Goal: Task Accomplishment & Management: Manage account settings

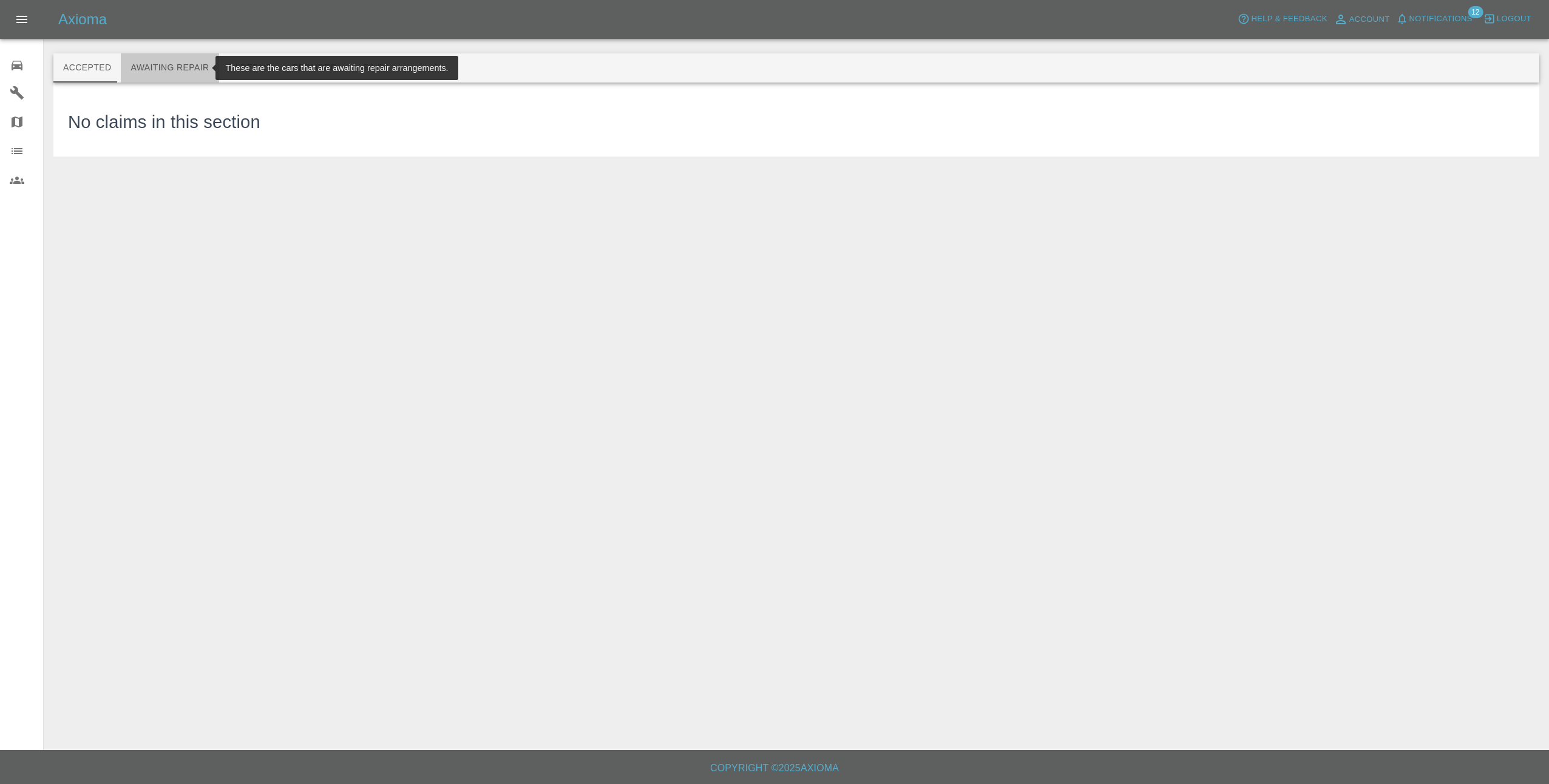
click at [171, 69] on button "Awaiting Repair" at bounding box center [169, 68] width 97 height 29
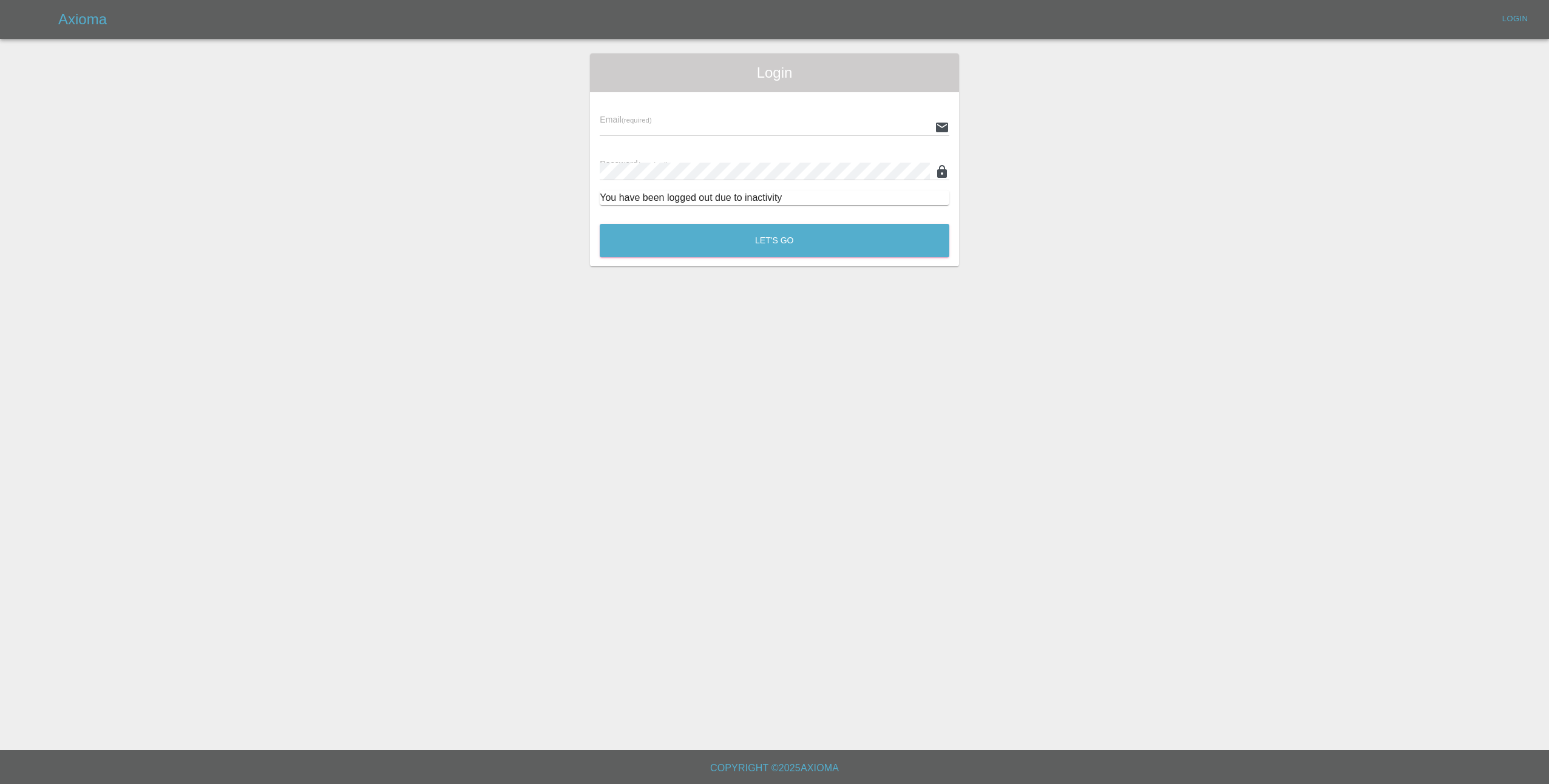
type input "[EMAIL_ADDRESS][DOMAIN_NAME]"
click at [735, 238] on button "Let's Go" at bounding box center [774, 240] width 350 height 34
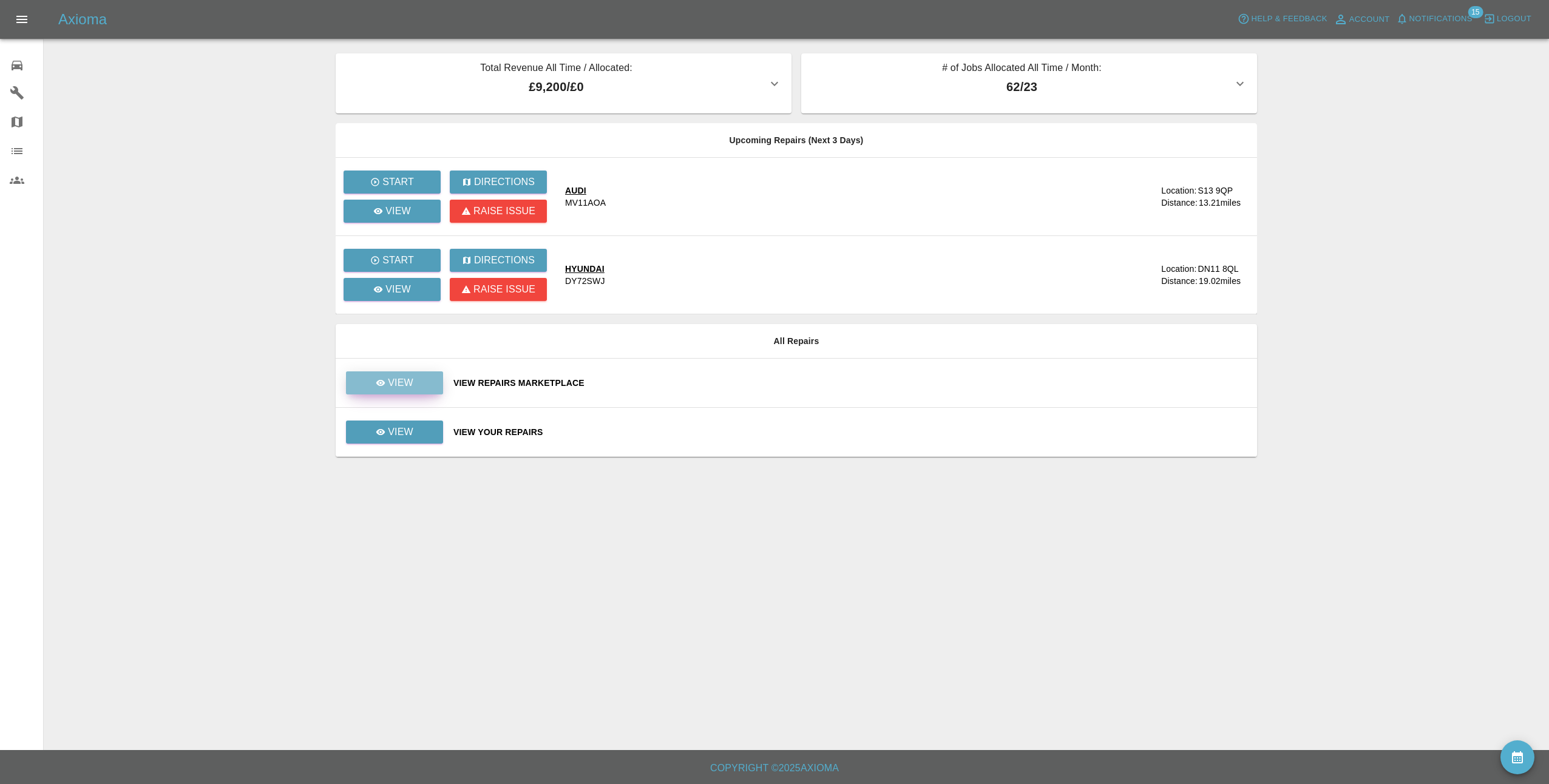
click at [411, 388] on p "View" at bounding box center [400, 382] width 26 height 15
click at [1457, 17] on span "Notifications" at bounding box center [1441, 19] width 63 height 14
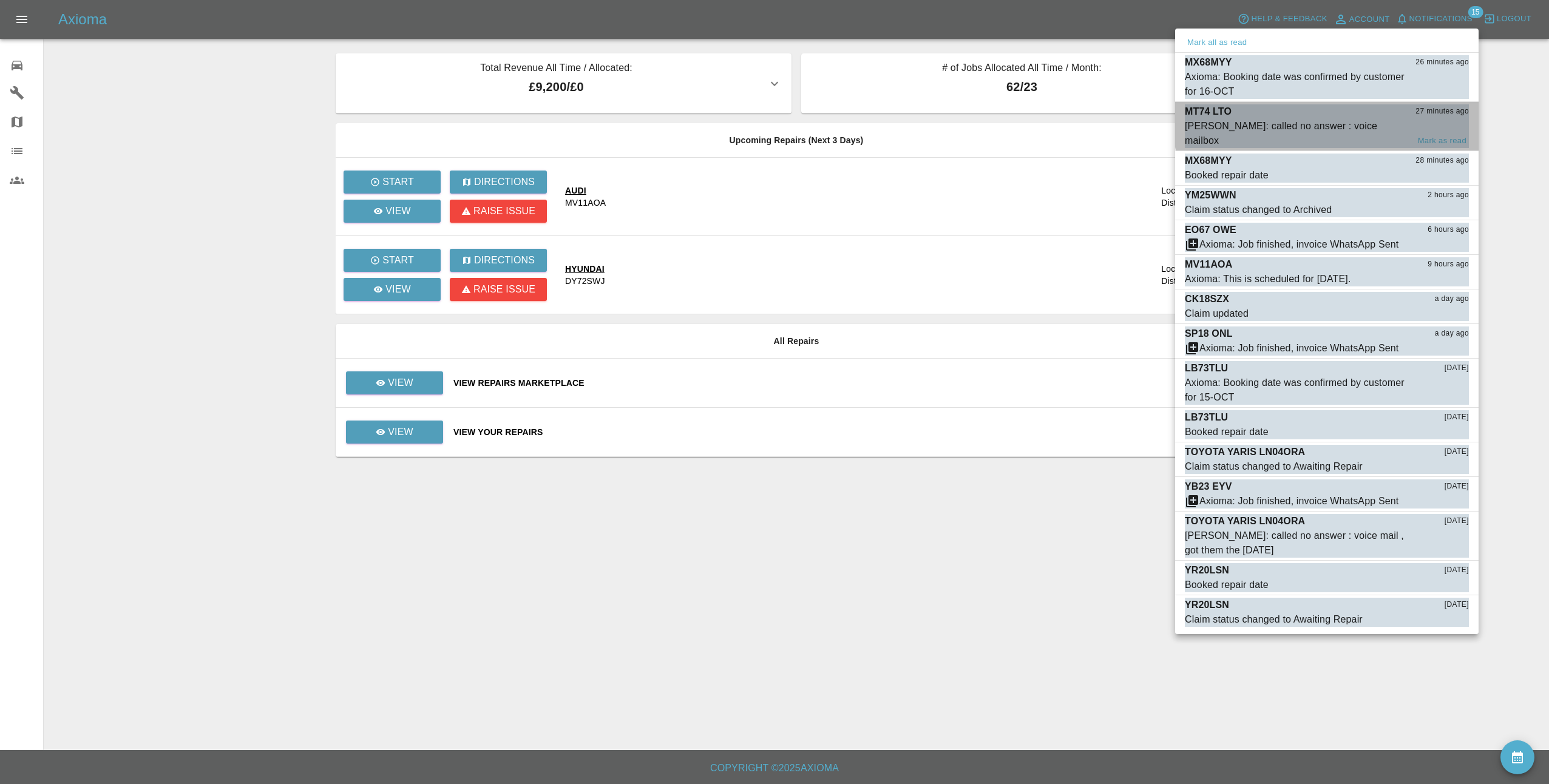
click at [1339, 122] on div "[PERSON_NAME]: called no answer : voice mailbox" at bounding box center [1296, 133] width 224 height 29
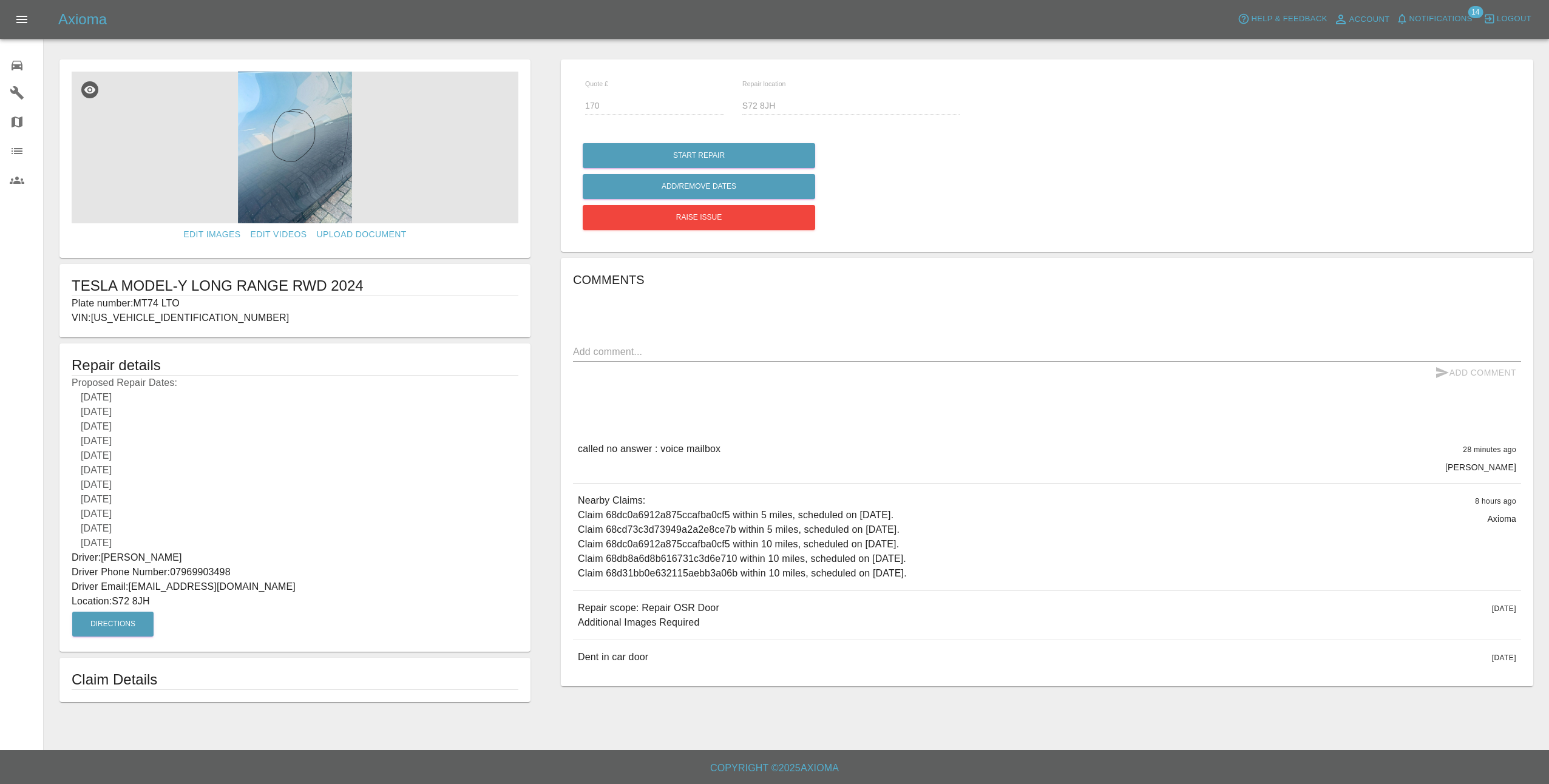
click at [289, 132] on img at bounding box center [295, 147] width 446 height 152
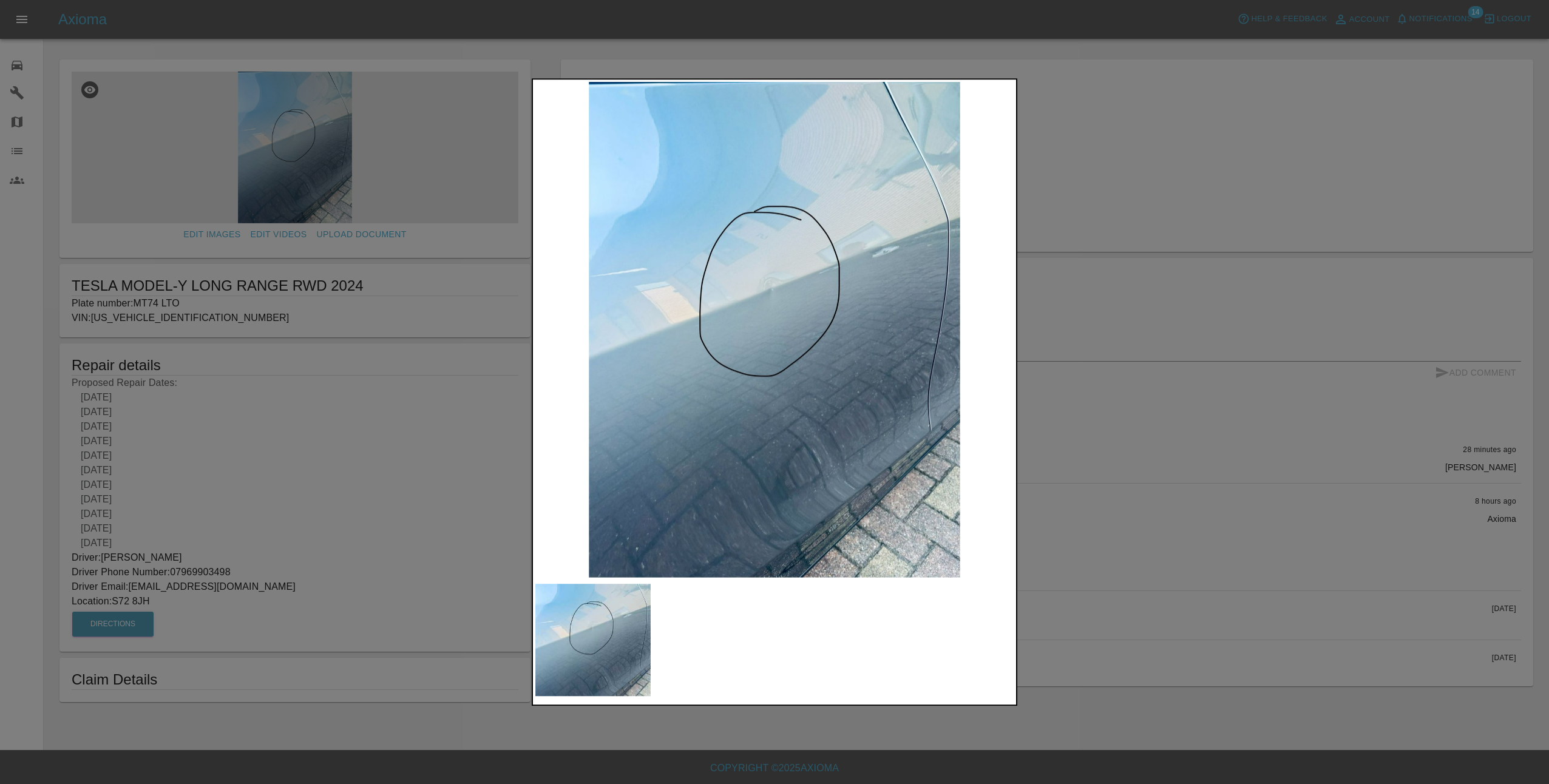
click at [1183, 472] on div at bounding box center [774, 392] width 1549 height 784
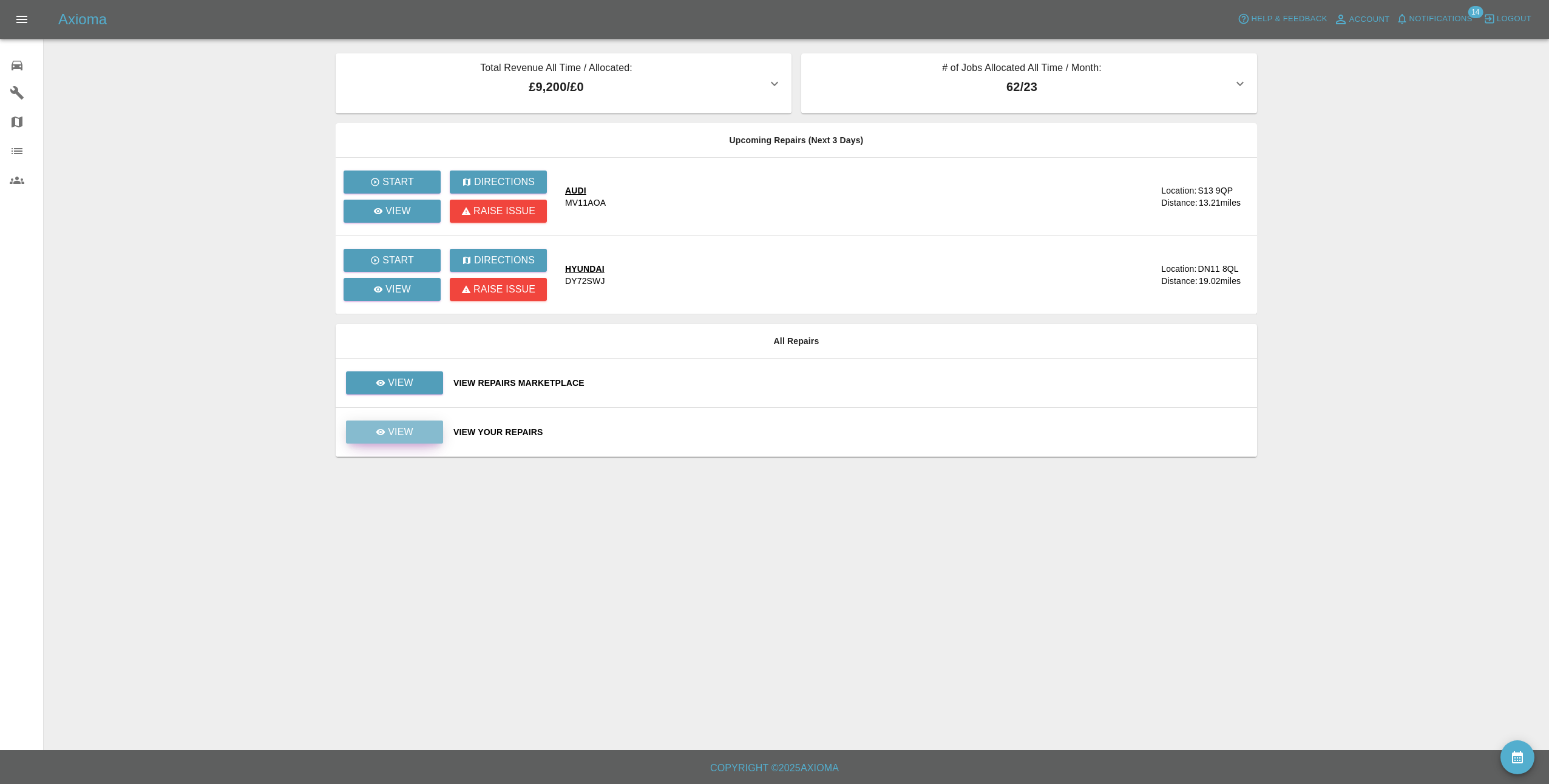
click at [398, 435] on p "View" at bounding box center [400, 432] width 26 height 15
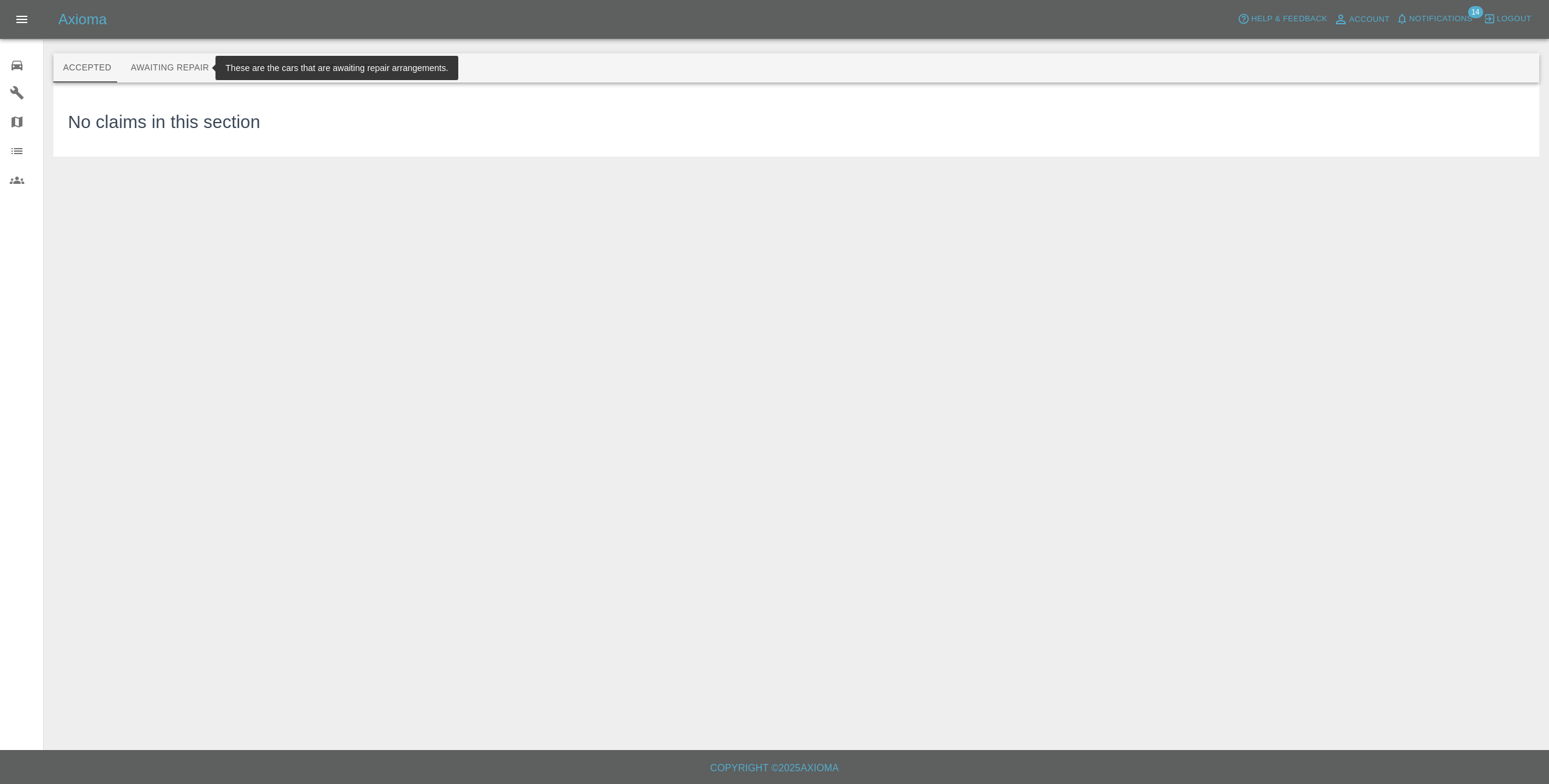
click at [177, 71] on button "Awaiting Repair" at bounding box center [169, 68] width 97 height 29
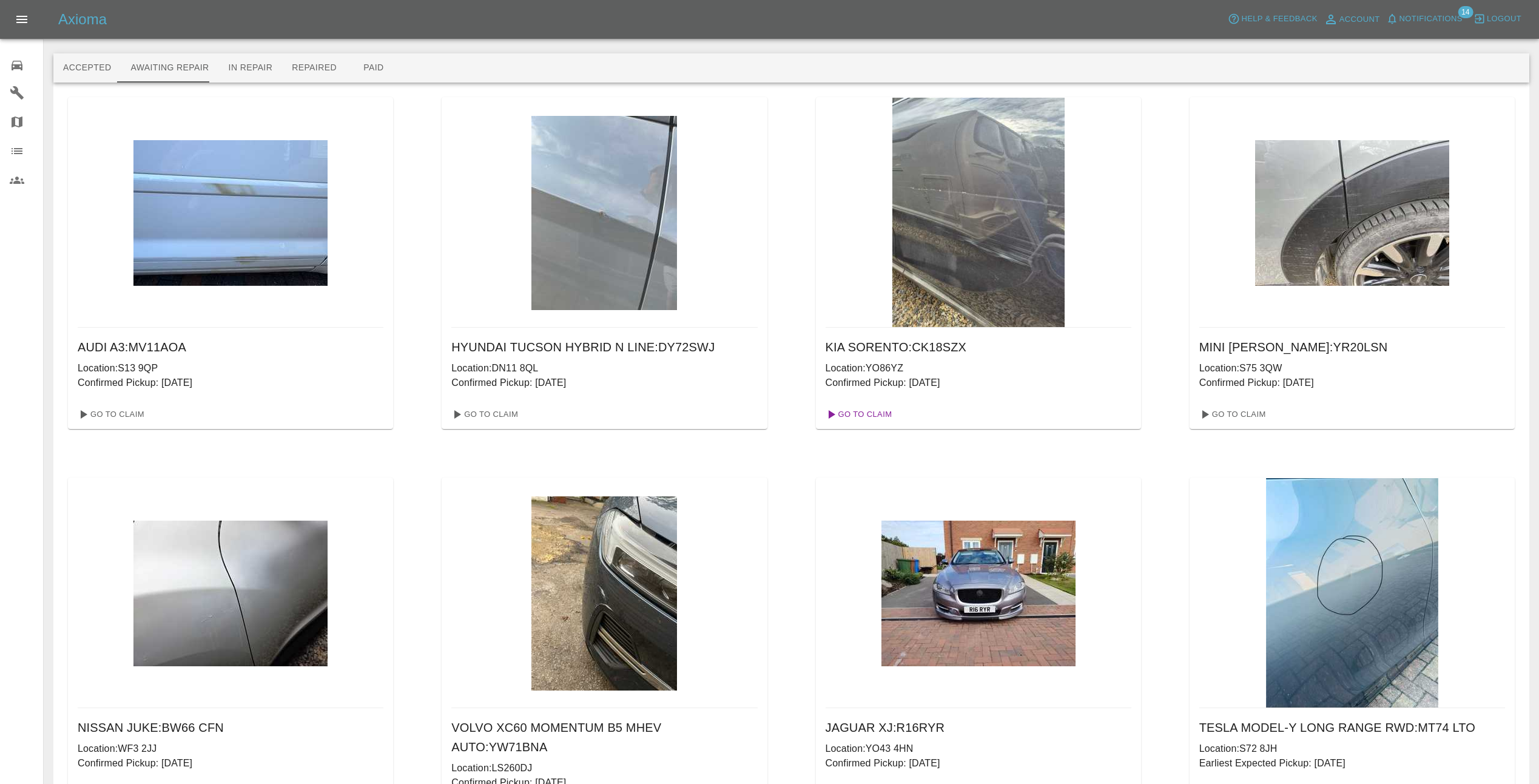
click at [864, 410] on link "Go To Claim" at bounding box center [858, 414] width 75 height 19
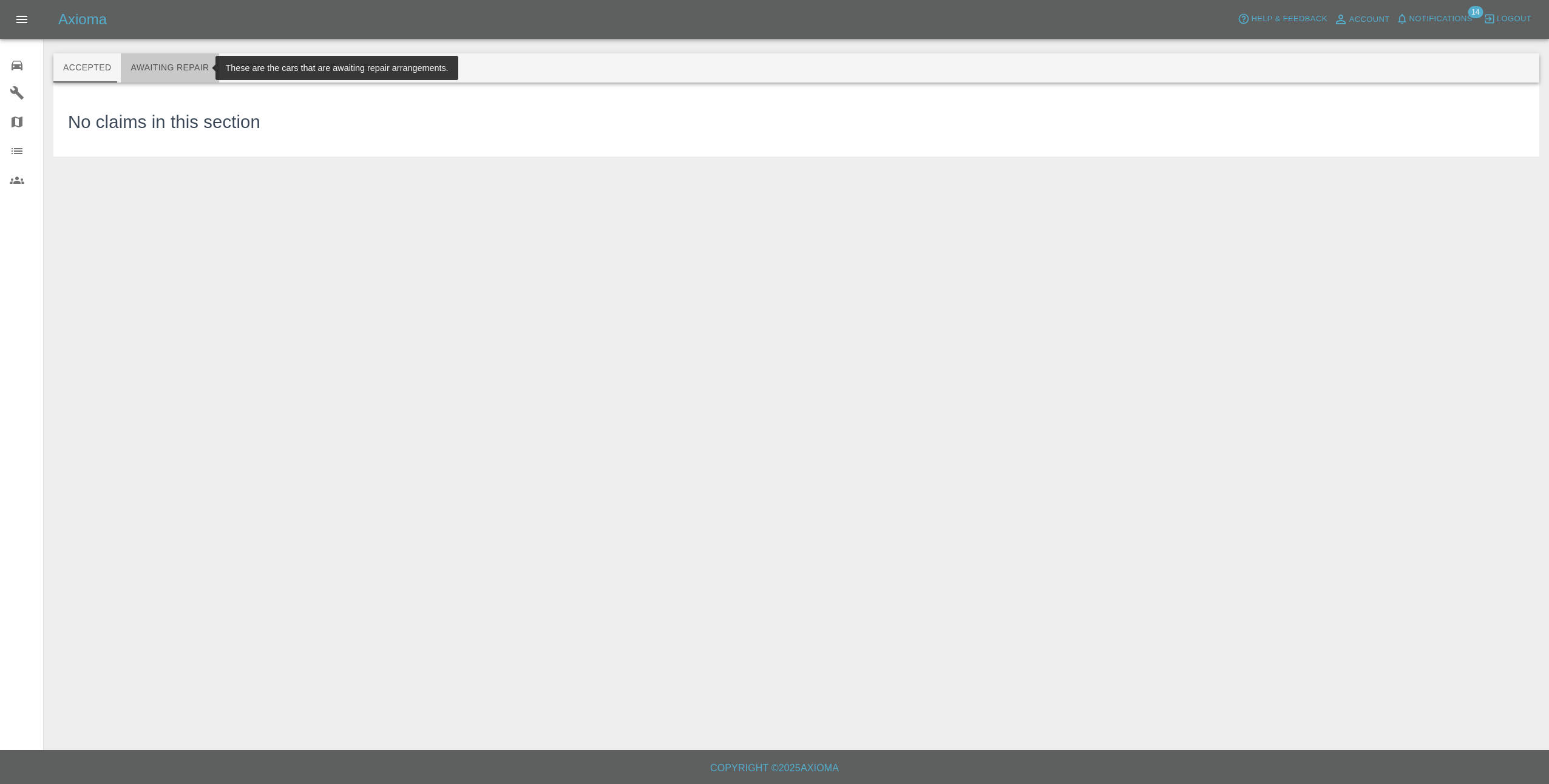
click at [173, 65] on button "Awaiting Repair" at bounding box center [169, 68] width 97 height 29
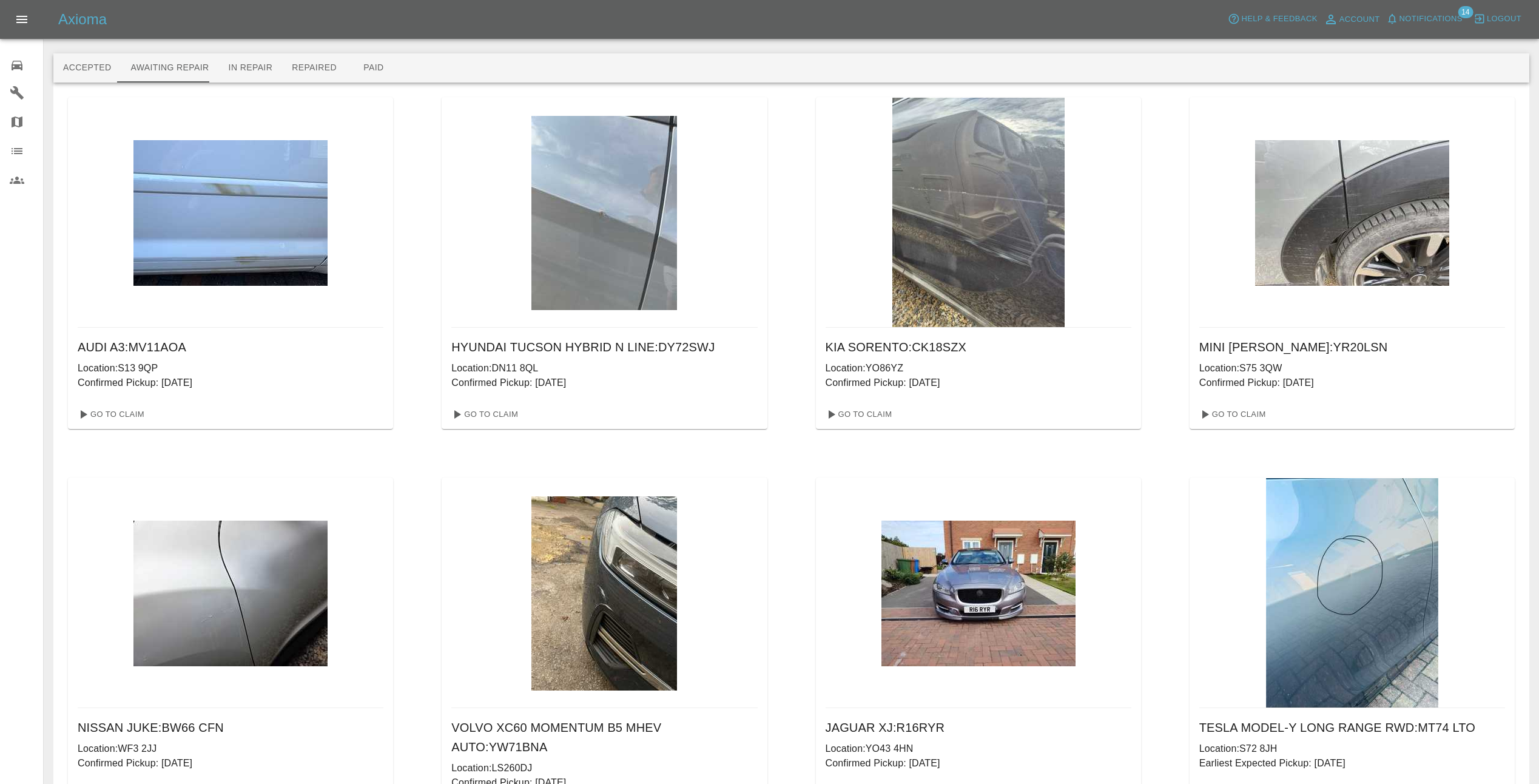
click at [248, 205] on img at bounding box center [230, 212] width 194 height 146
click at [106, 415] on link "Go To Claim" at bounding box center [110, 414] width 75 height 19
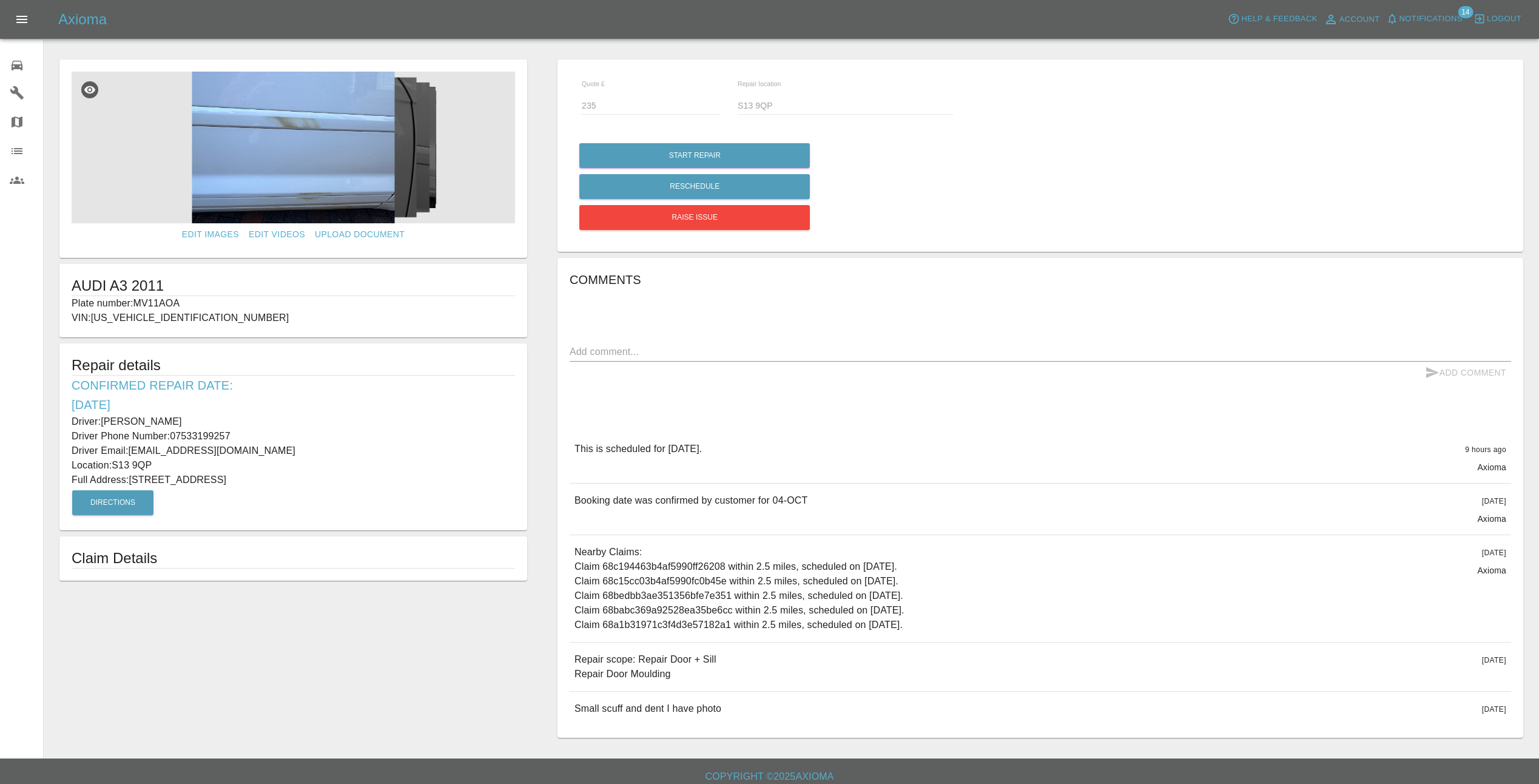
click at [336, 142] on img at bounding box center [293, 147] width 443 height 152
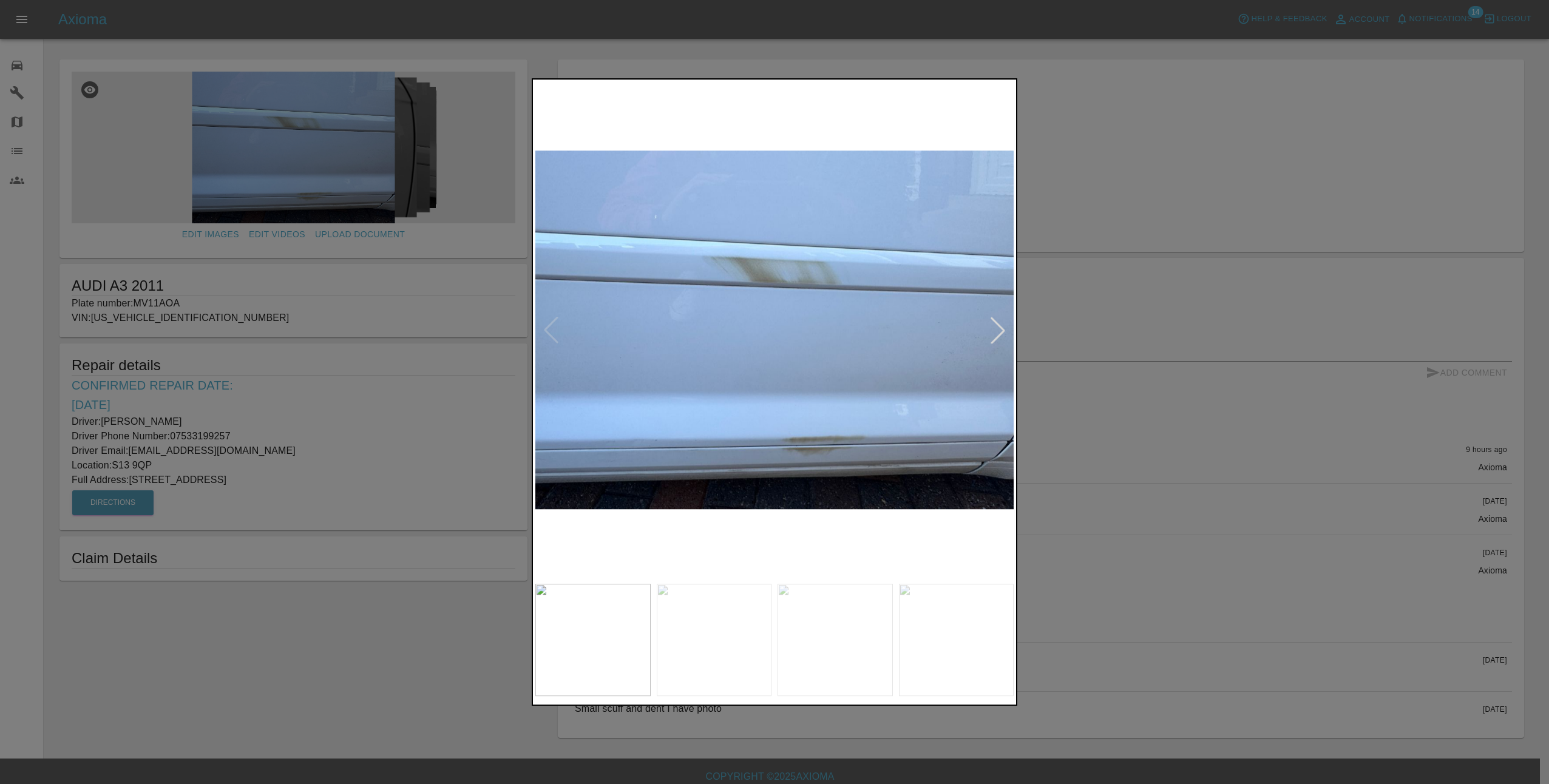
click at [1005, 328] on div at bounding box center [998, 330] width 26 height 26
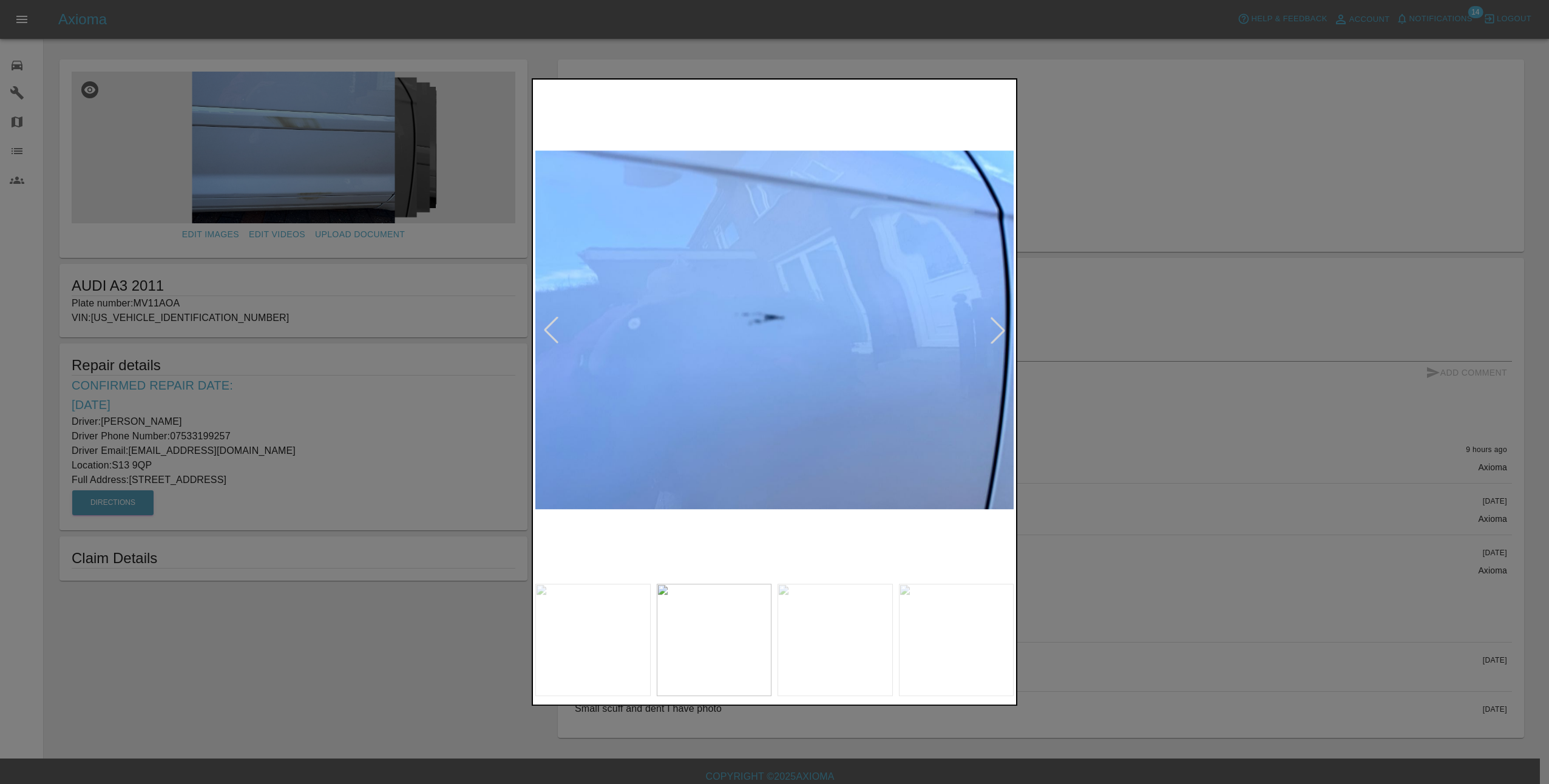
click at [1002, 330] on div at bounding box center [998, 330] width 26 height 26
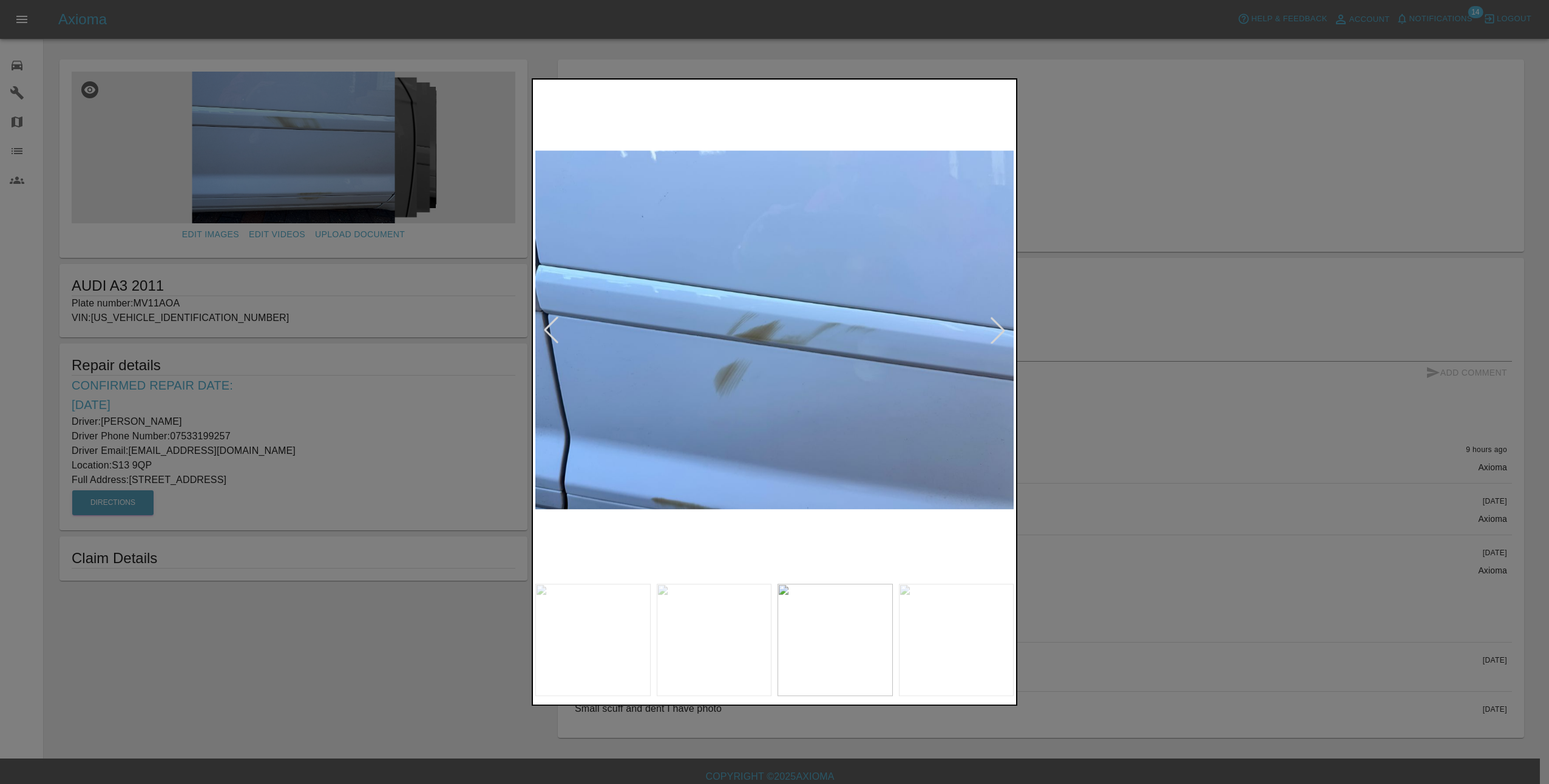
click at [1002, 330] on div at bounding box center [998, 330] width 26 height 26
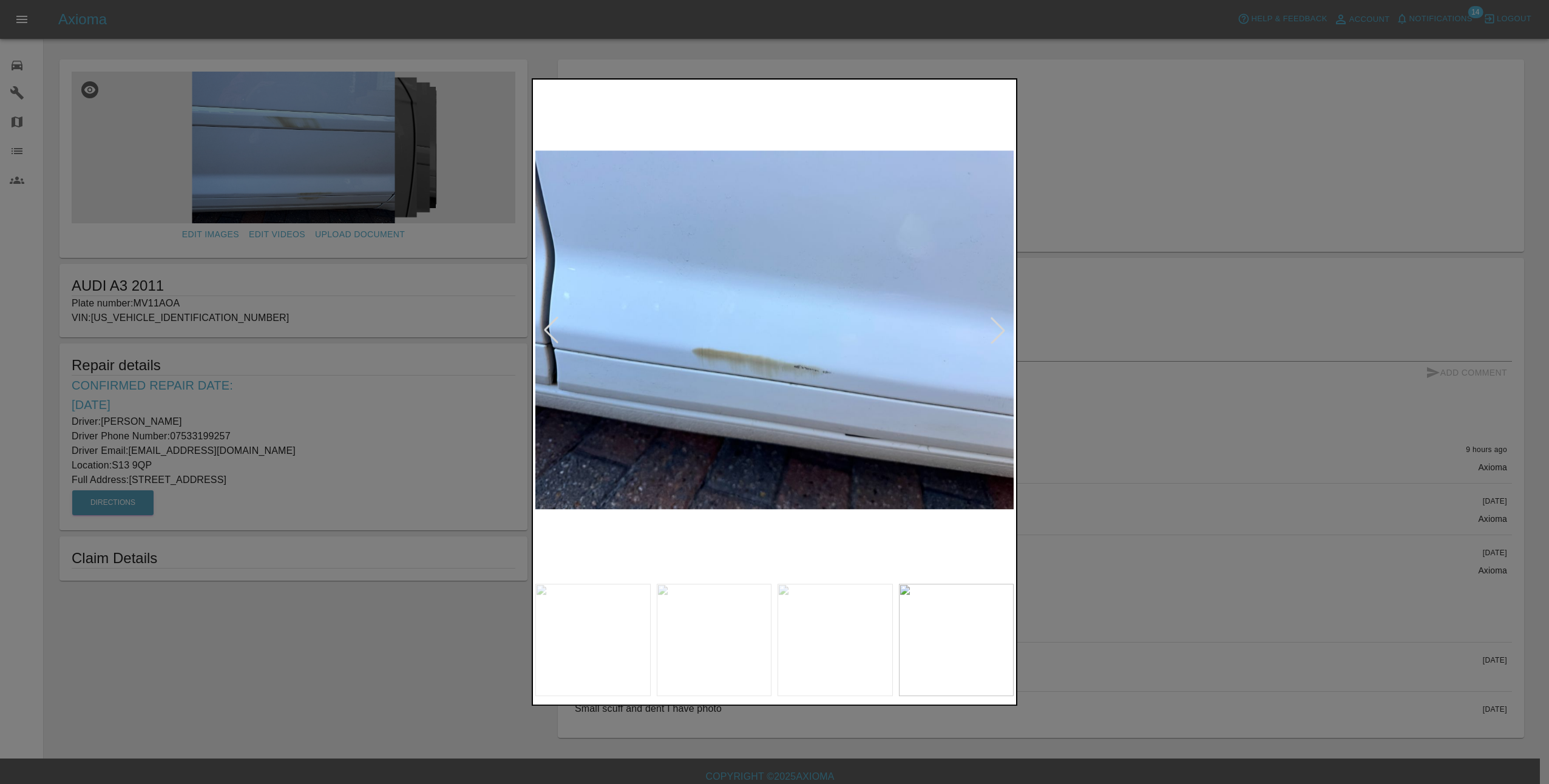
click at [1002, 330] on div at bounding box center [998, 330] width 26 height 26
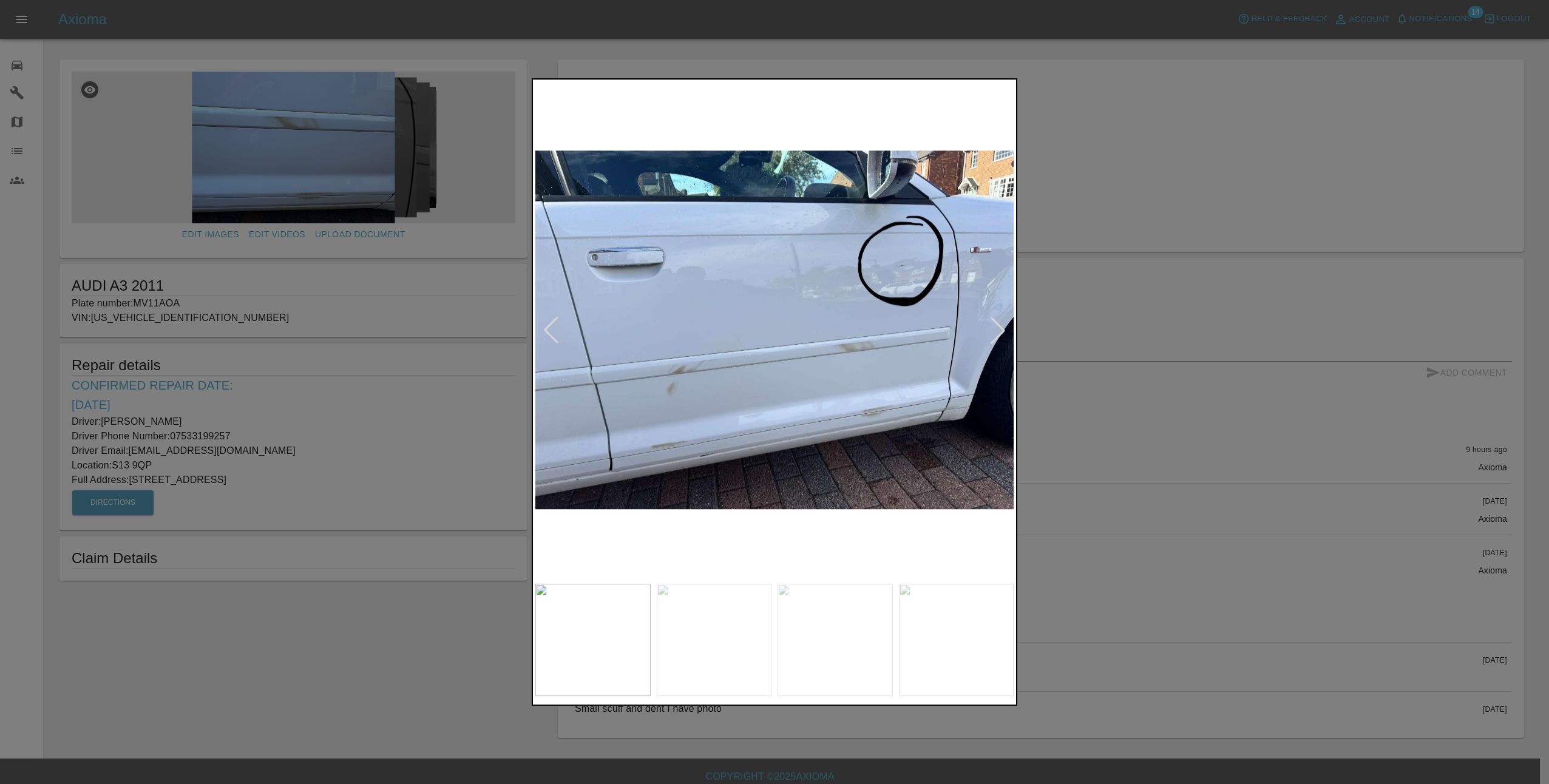
click at [1002, 330] on div at bounding box center [998, 330] width 26 height 26
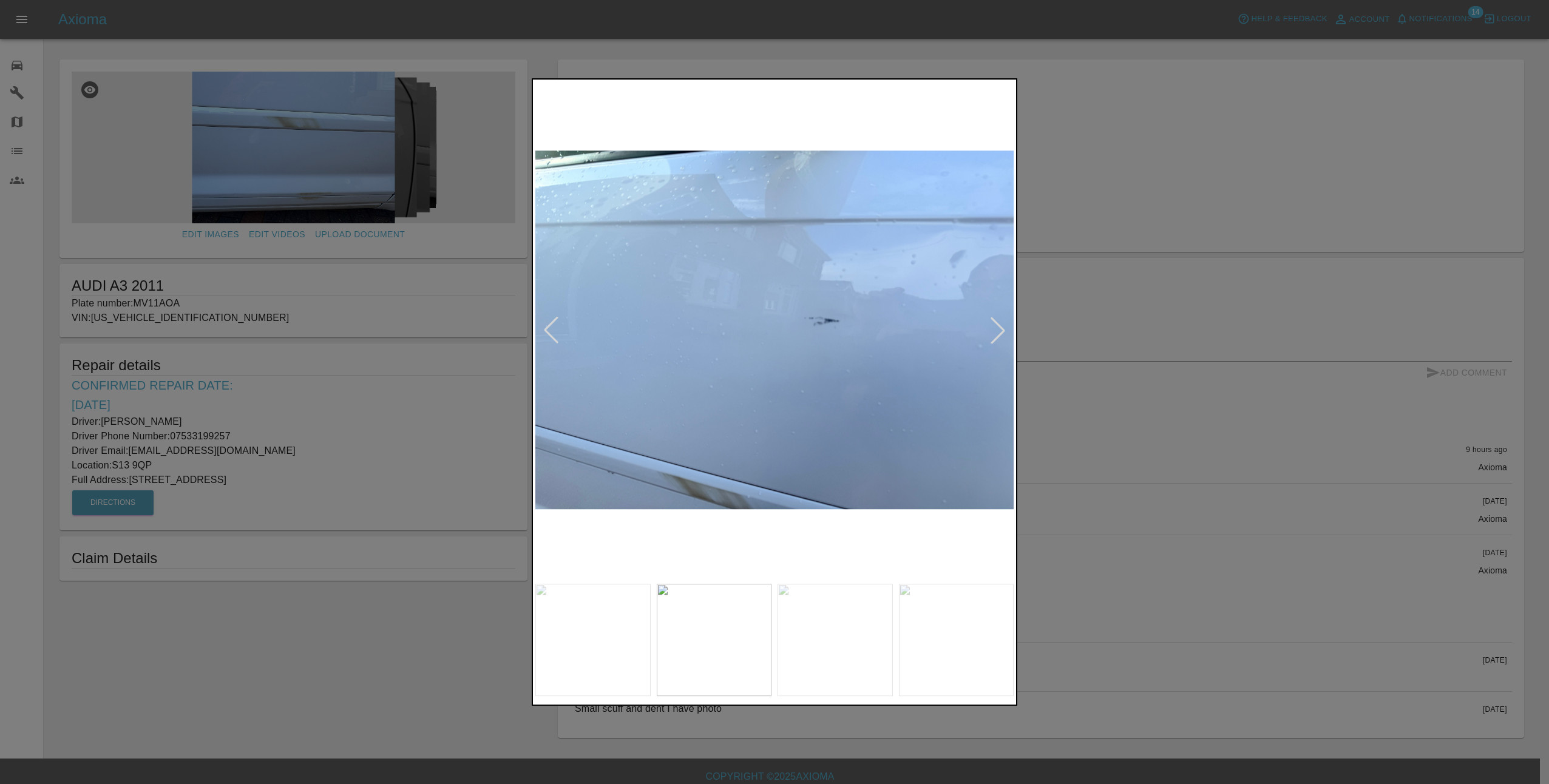
click at [1002, 330] on div at bounding box center [998, 330] width 26 height 26
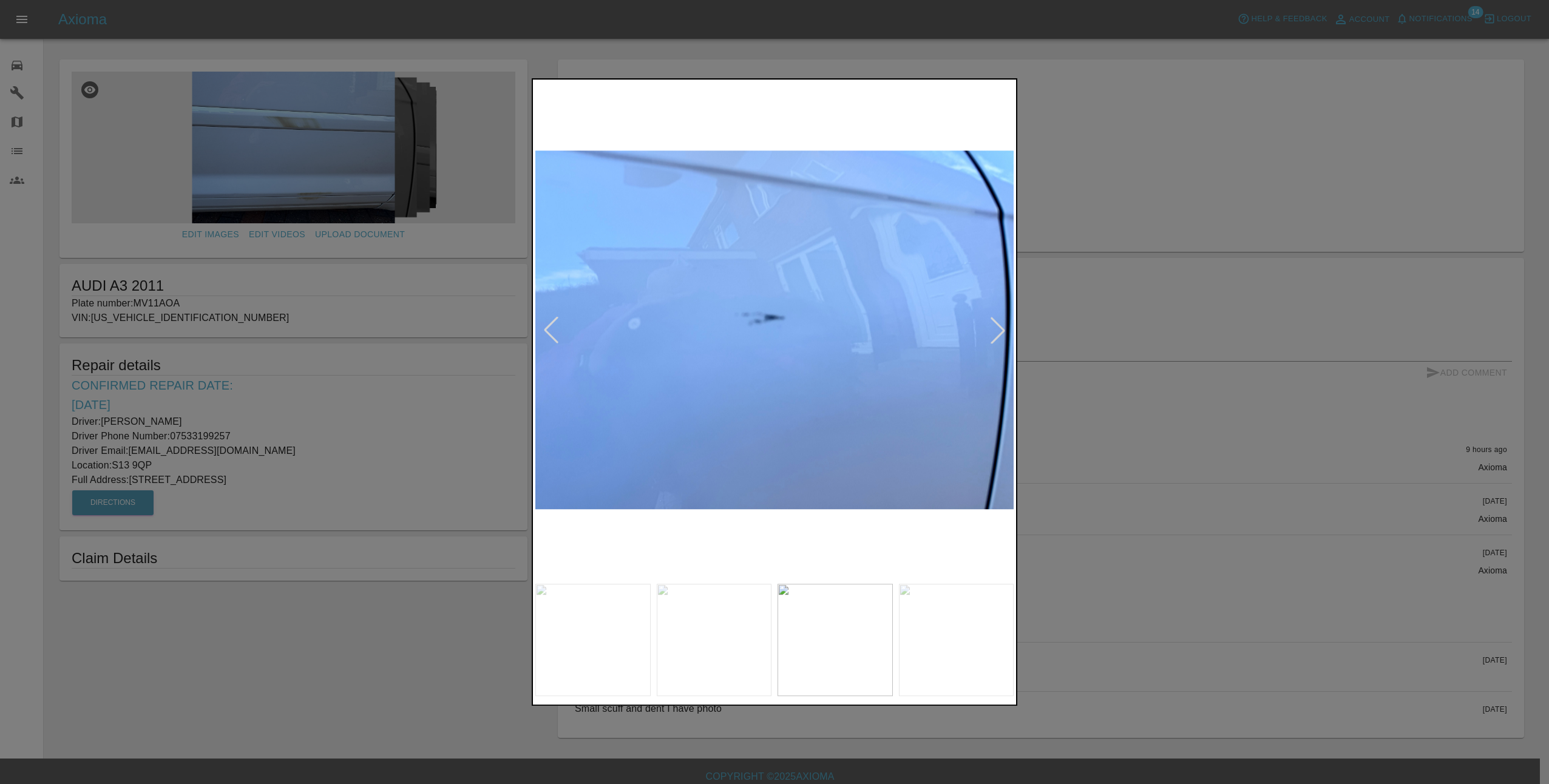
click at [1162, 466] on div at bounding box center [774, 392] width 1549 height 784
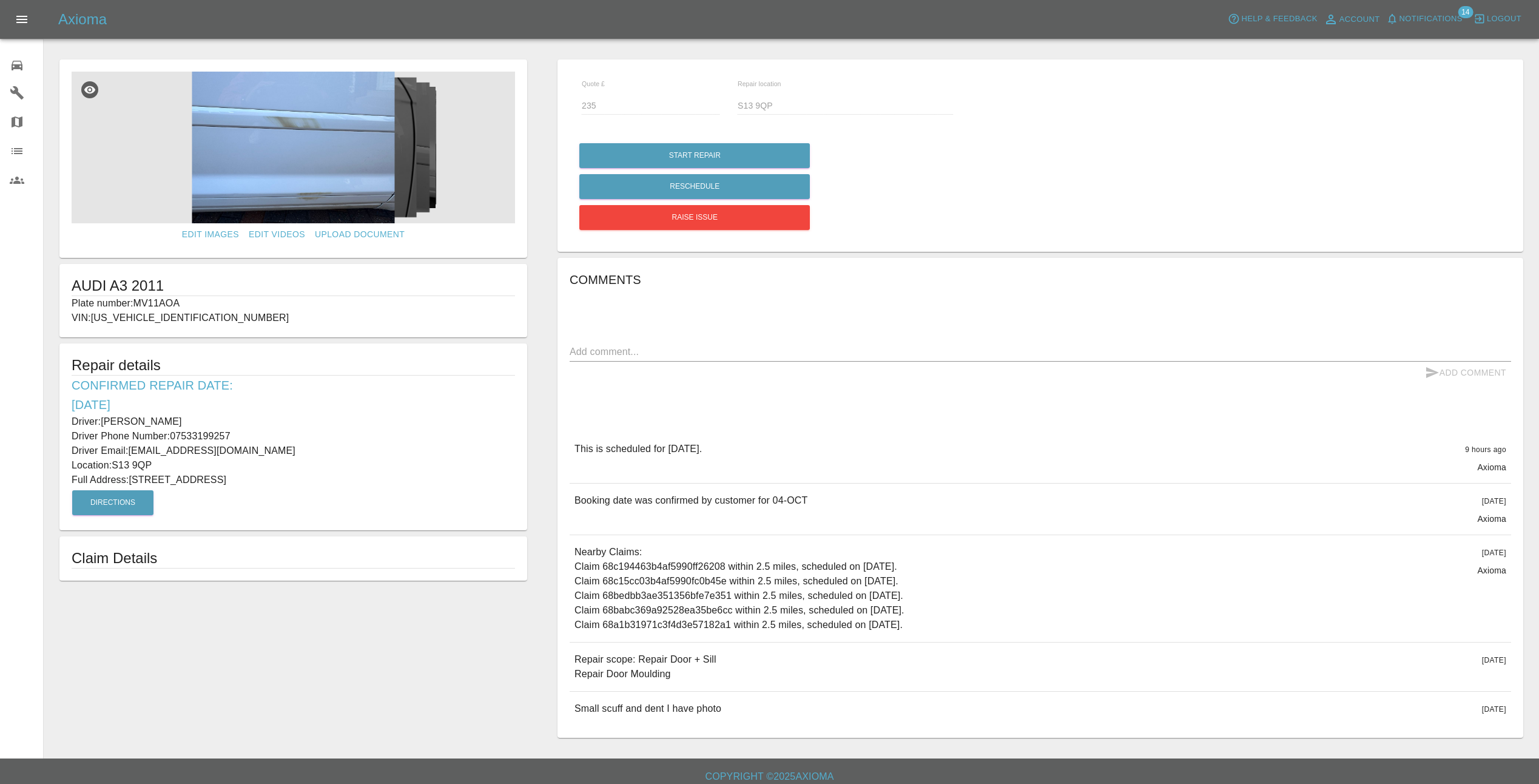
click at [341, 139] on img at bounding box center [293, 147] width 443 height 152
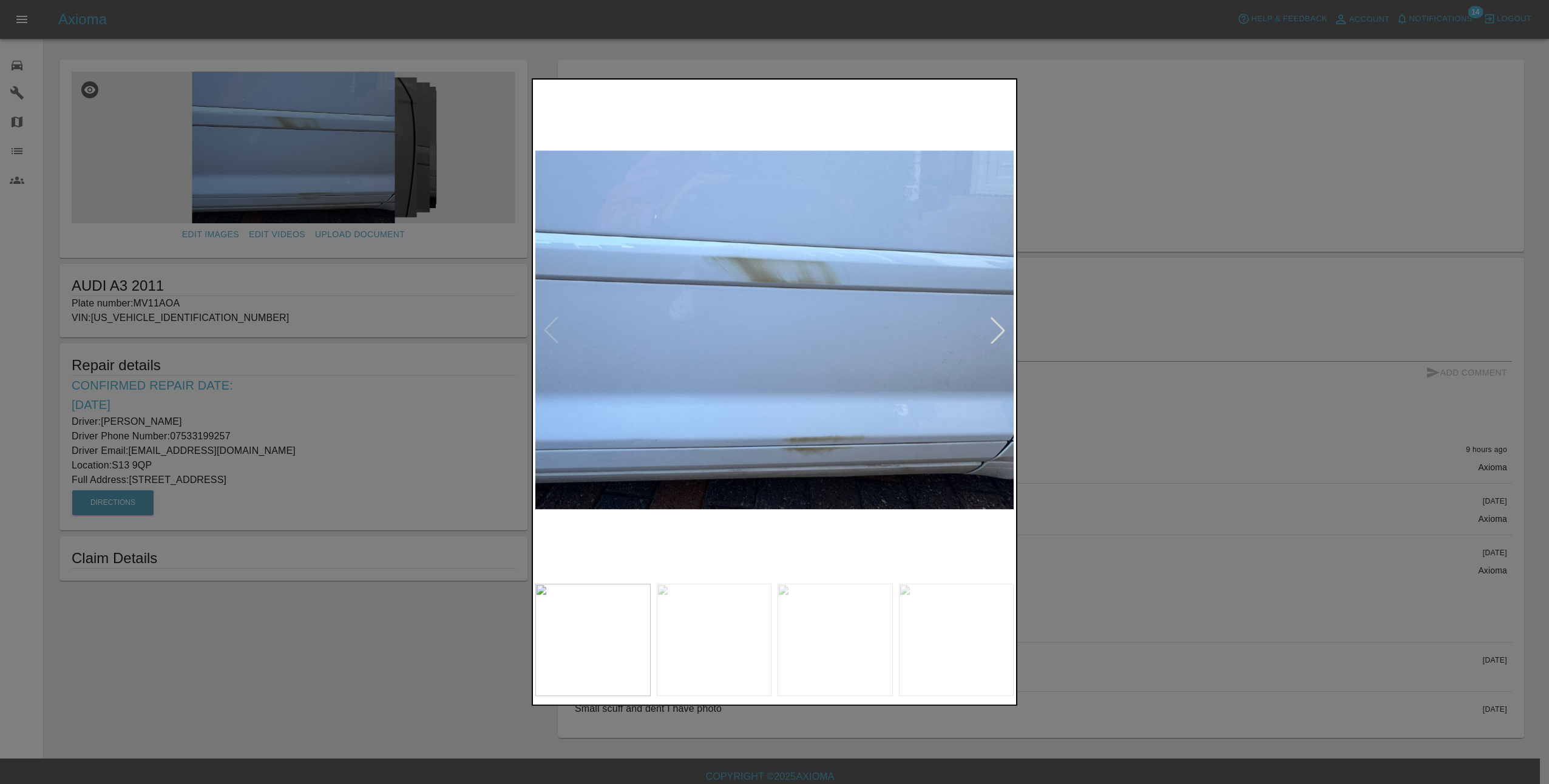
click at [998, 333] on div at bounding box center [998, 330] width 26 height 26
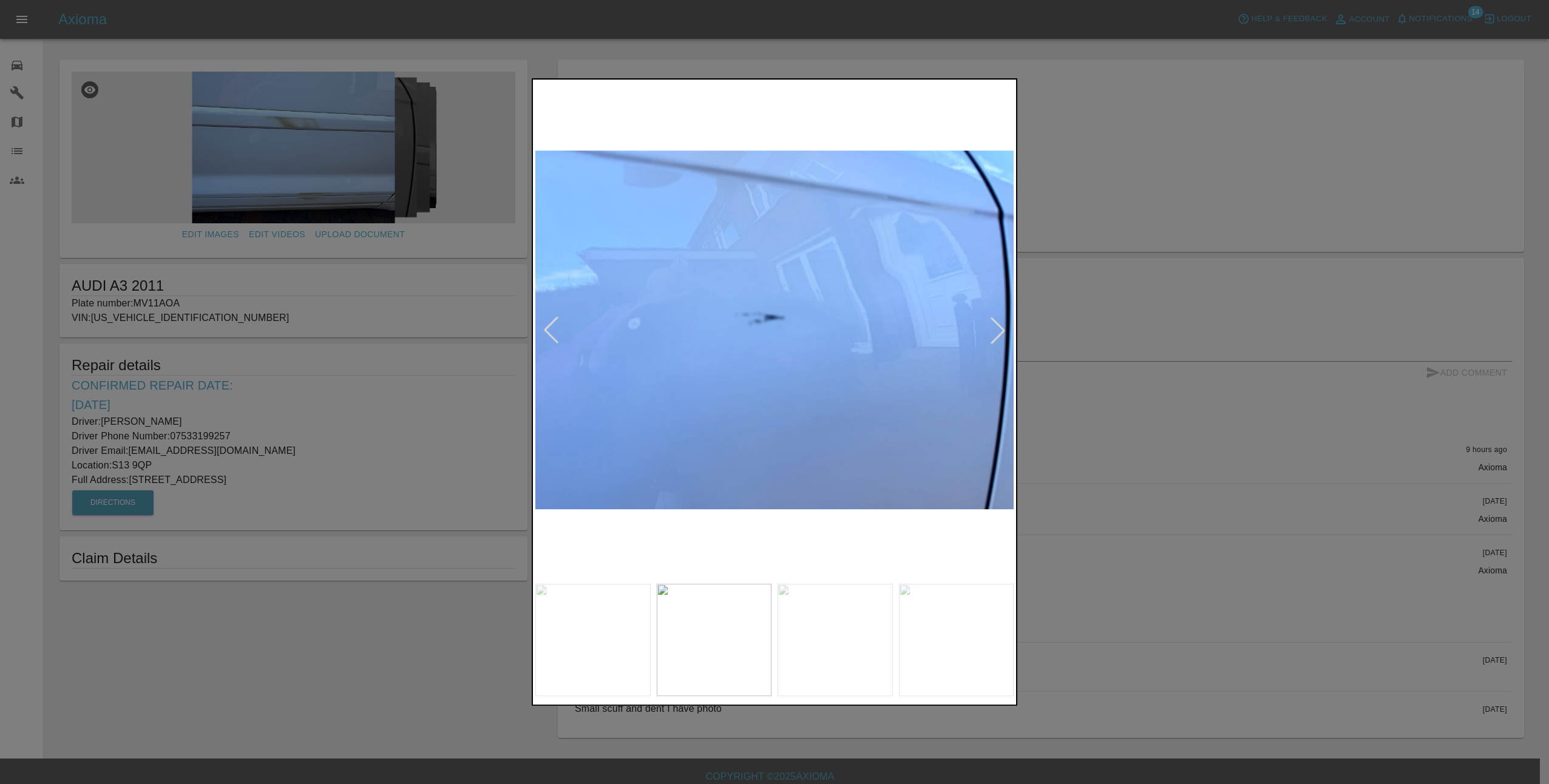
click at [997, 333] on div at bounding box center [998, 330] width 26 height 26
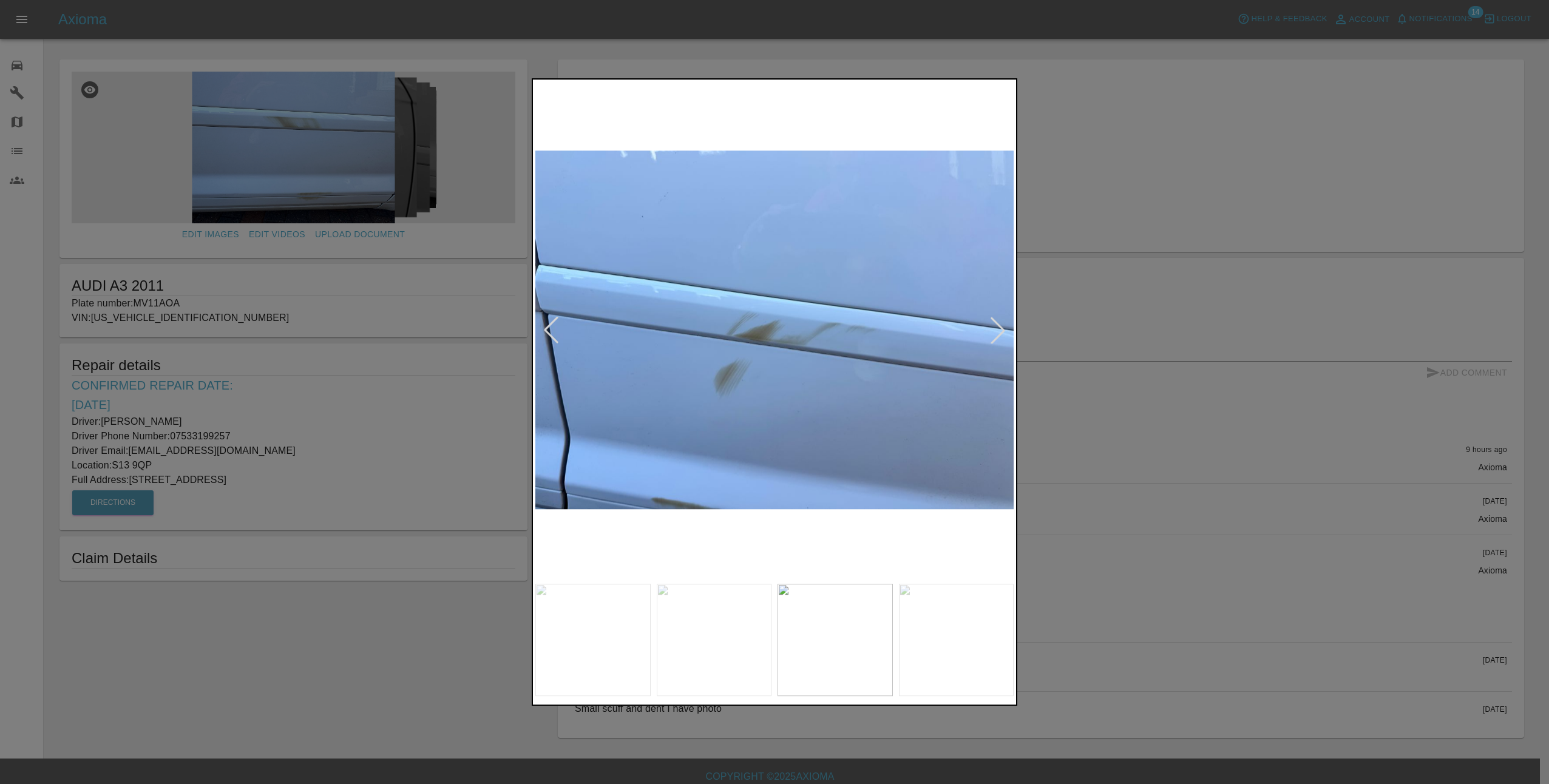
click at [1004, 333] on div at bounding box center [998, 330] width 26 height 26
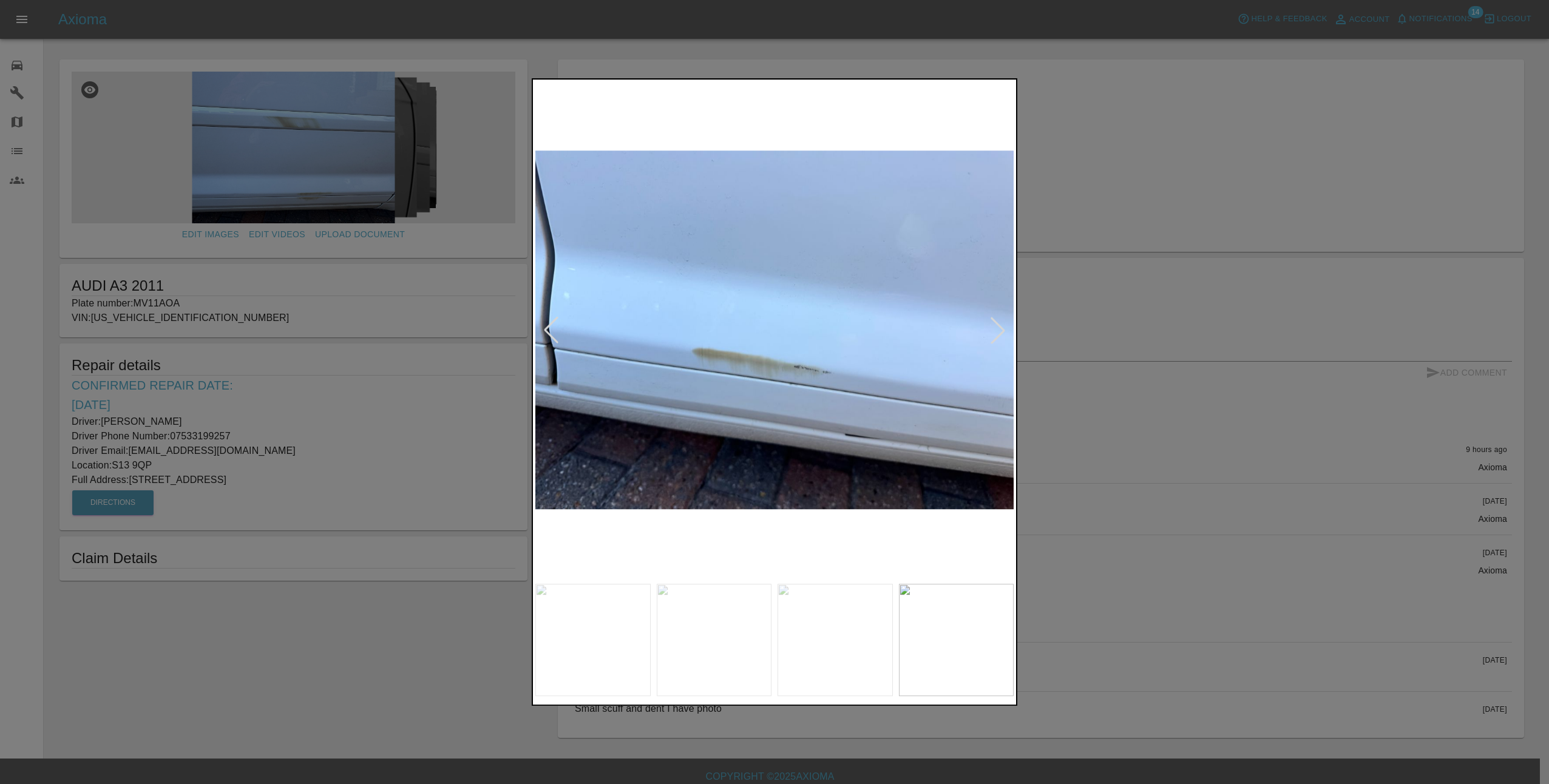
click at [1004, 333] on div at bounding box center [998, 330] width 26 height 26
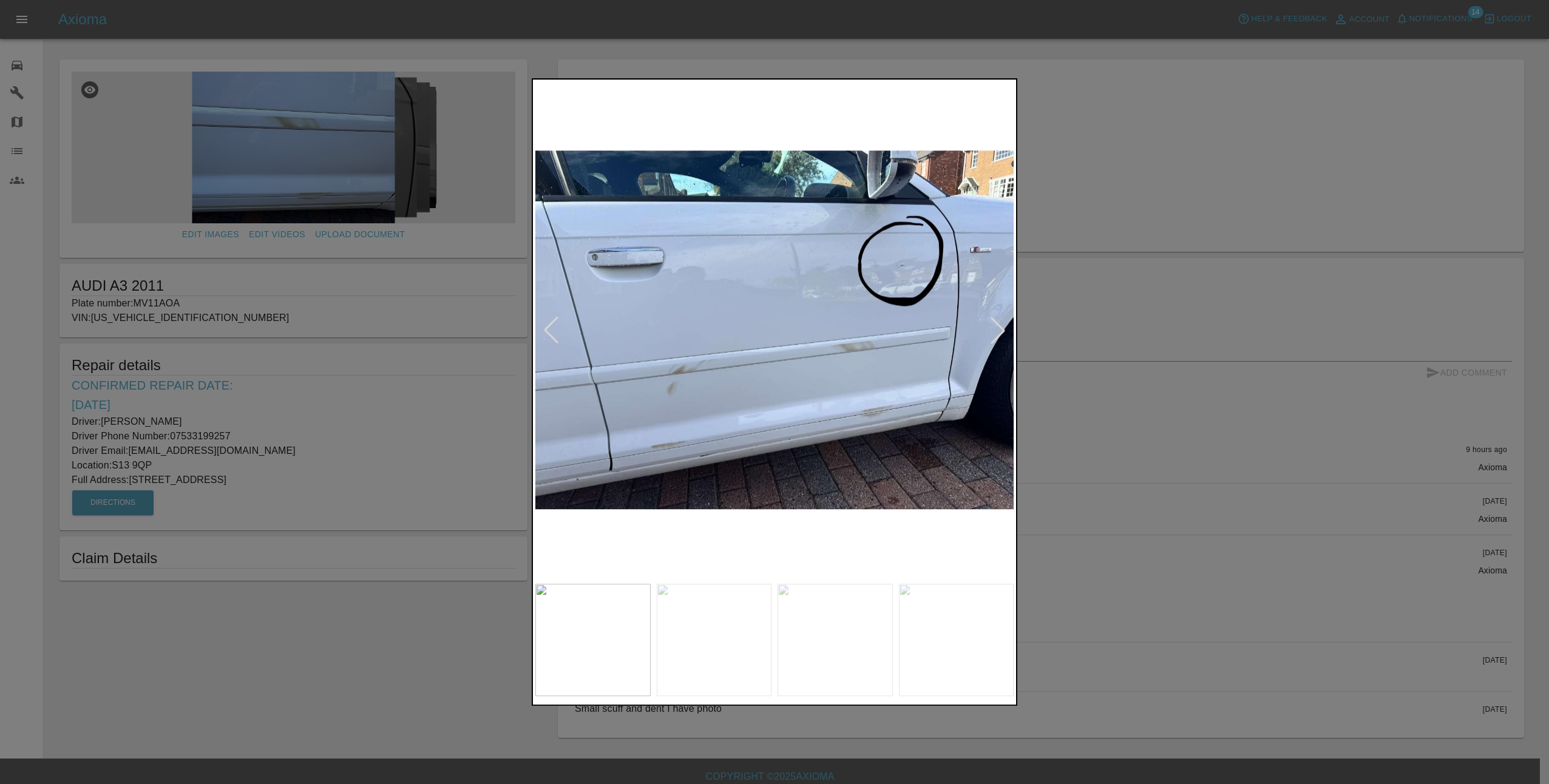
click at [1004, 331] on div at bounding box center [998, 330] width 26 height 26
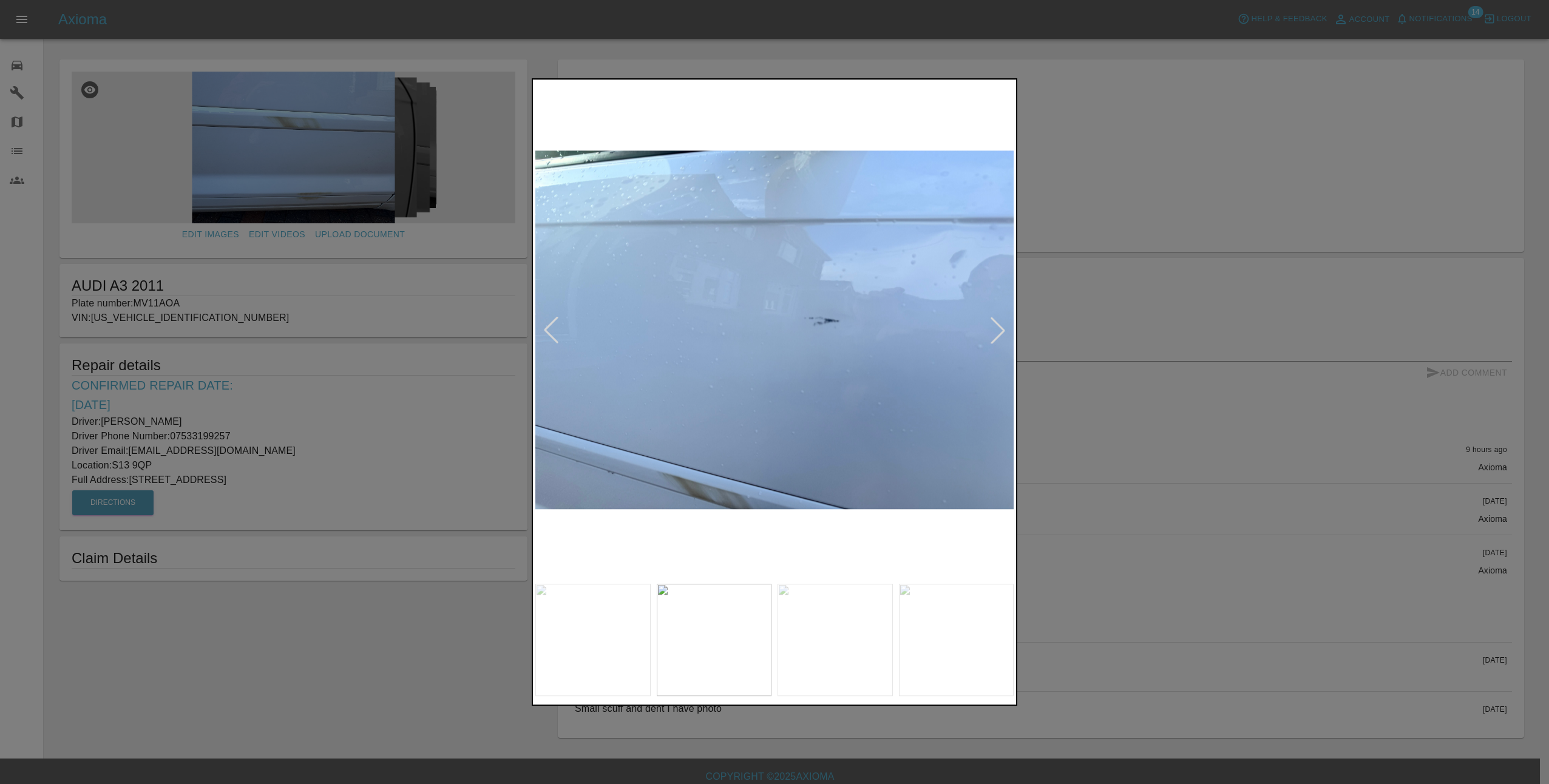
click at [1004, 331] on div at bounding box center [998, 330] width 26 height 26
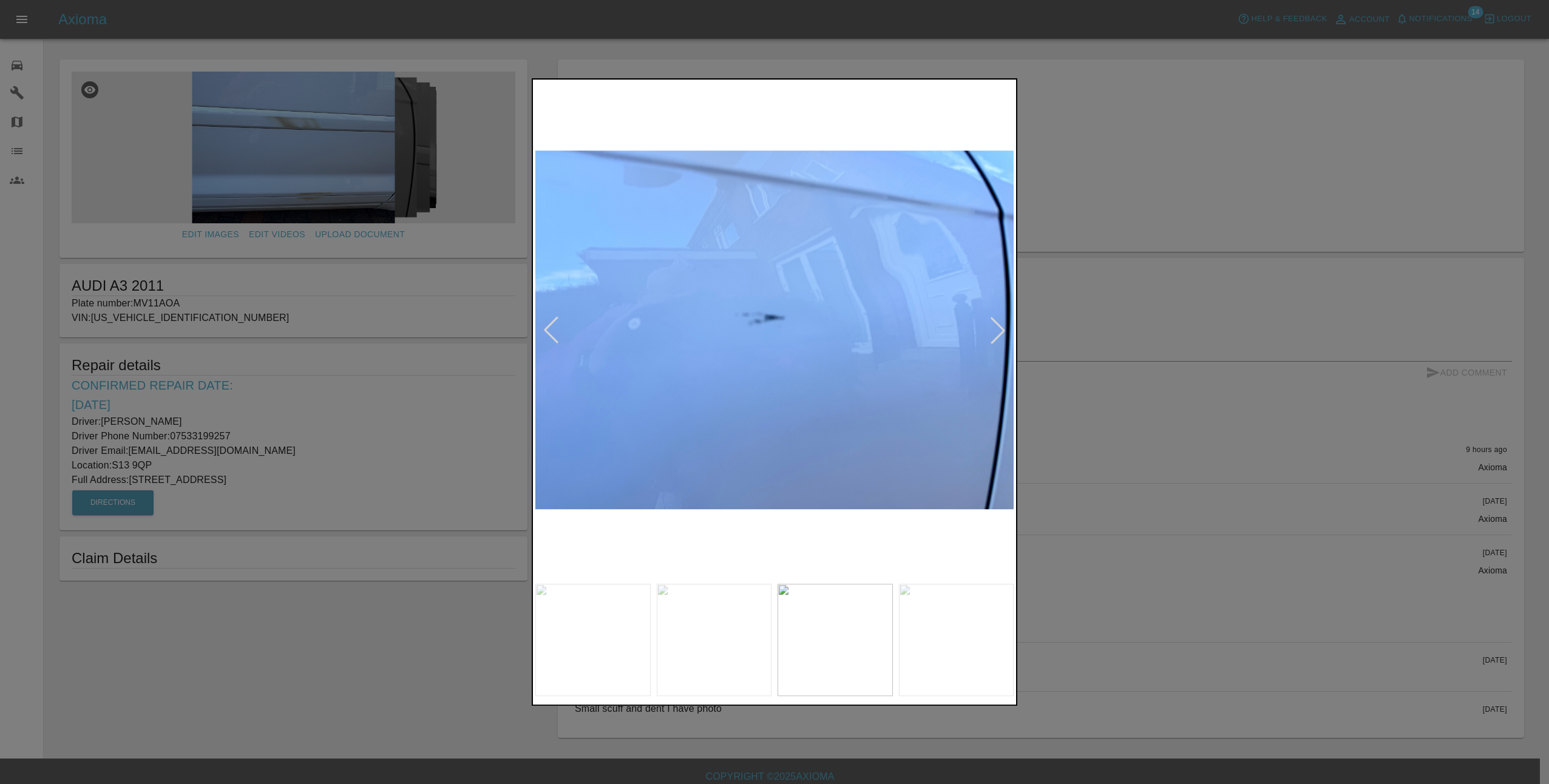
click at [1004, 331] on div at bounding box center [998, 330] width 26 height 26
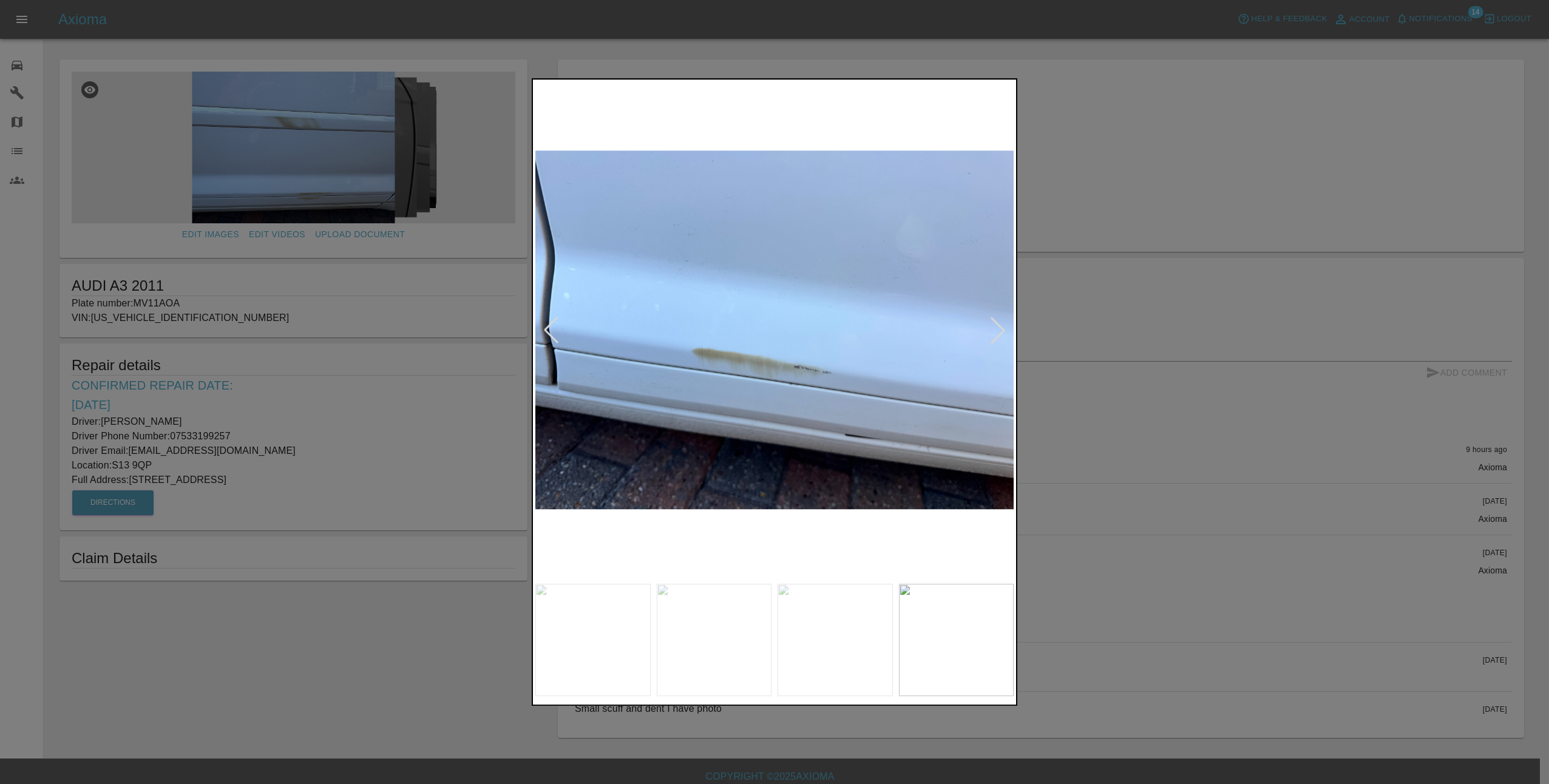
click at [1081, 453] on div at bounding box center [774, 392] width 1549 height 784
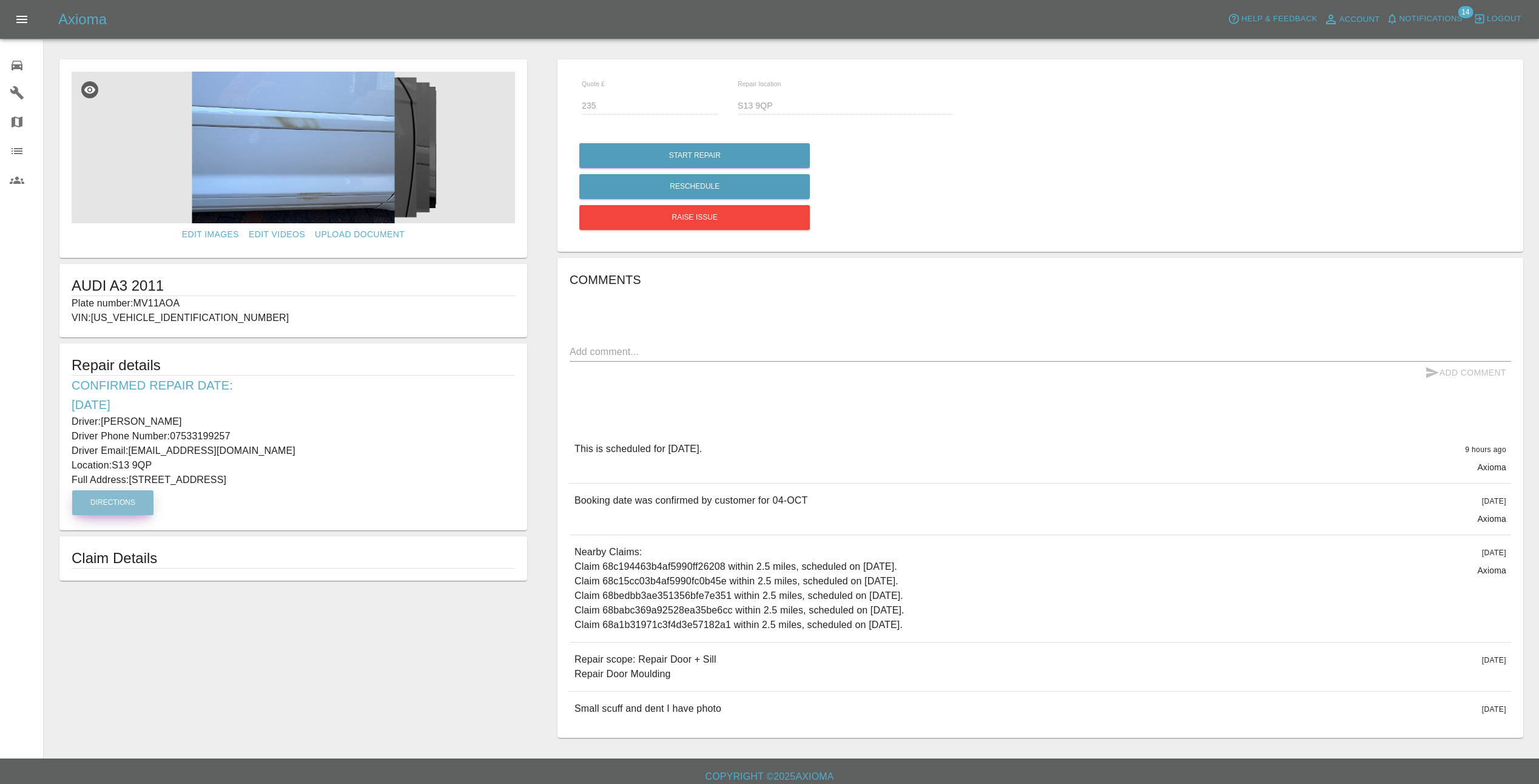
click at [128, 502] on button "Directions" at bounding box center [113, 503] width 81 height 25
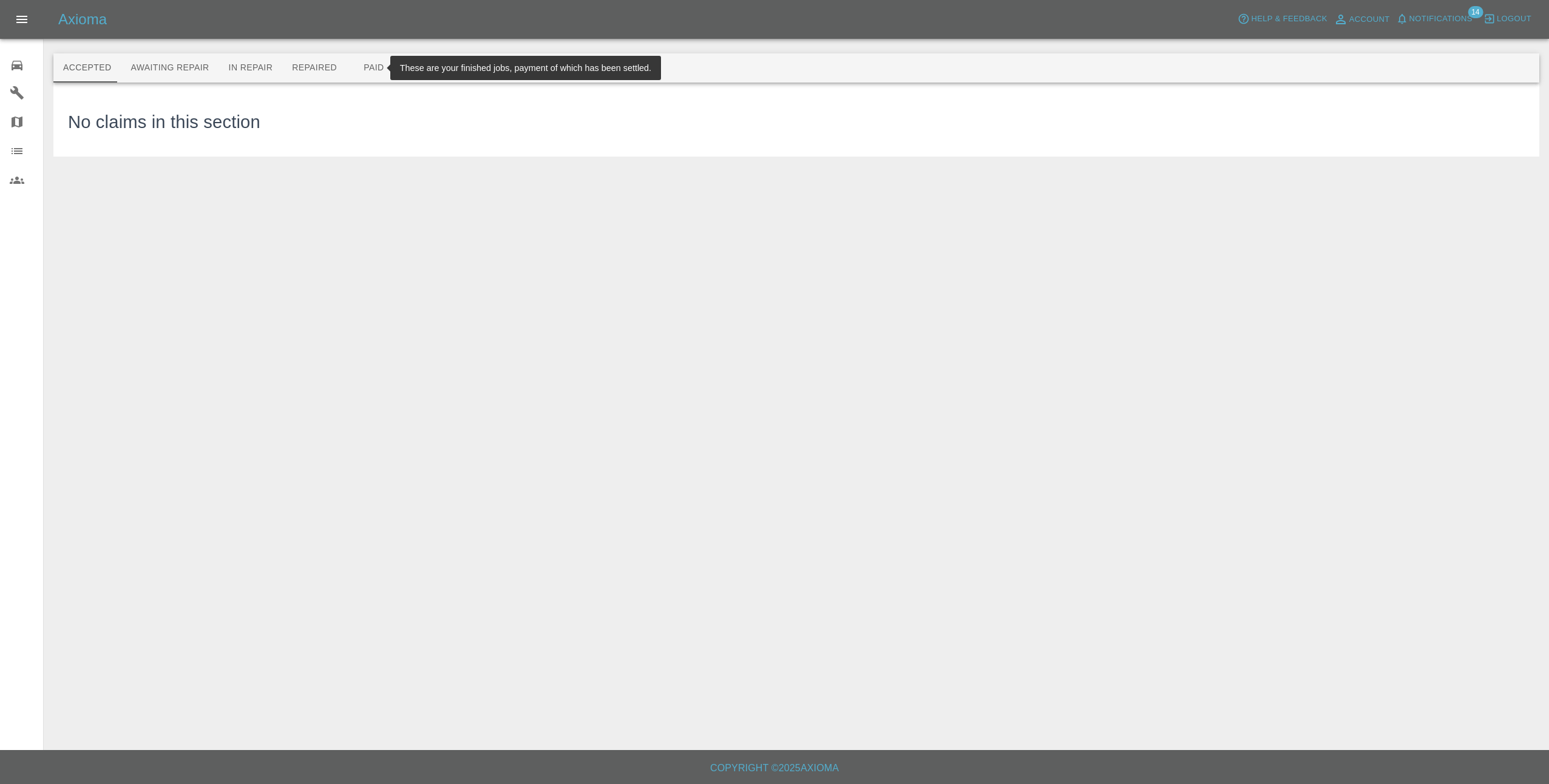
click at [350, 65] on button "Paid" at bounding box center [374, 68] width 55 height 29
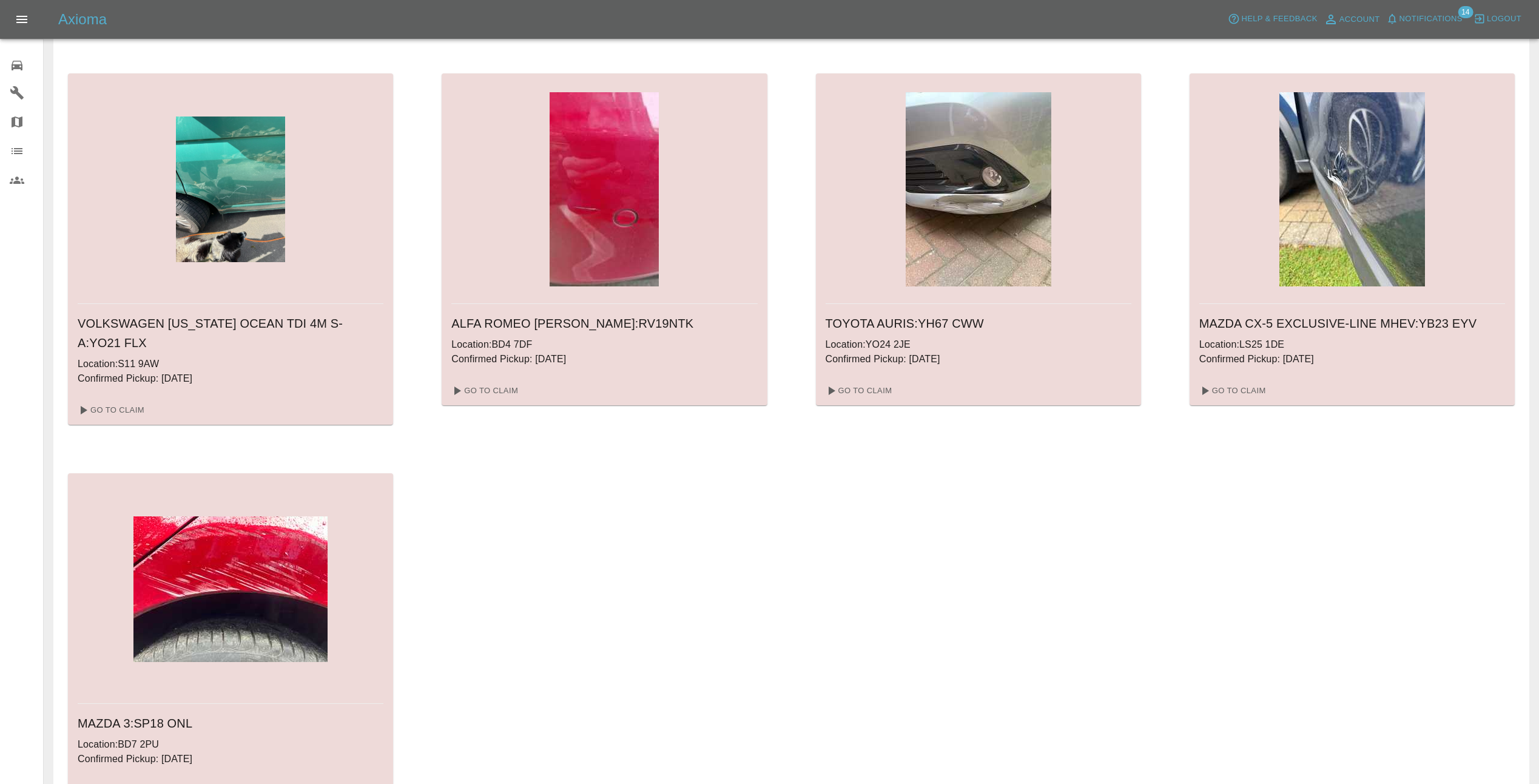
scroll to position [1288, 0]
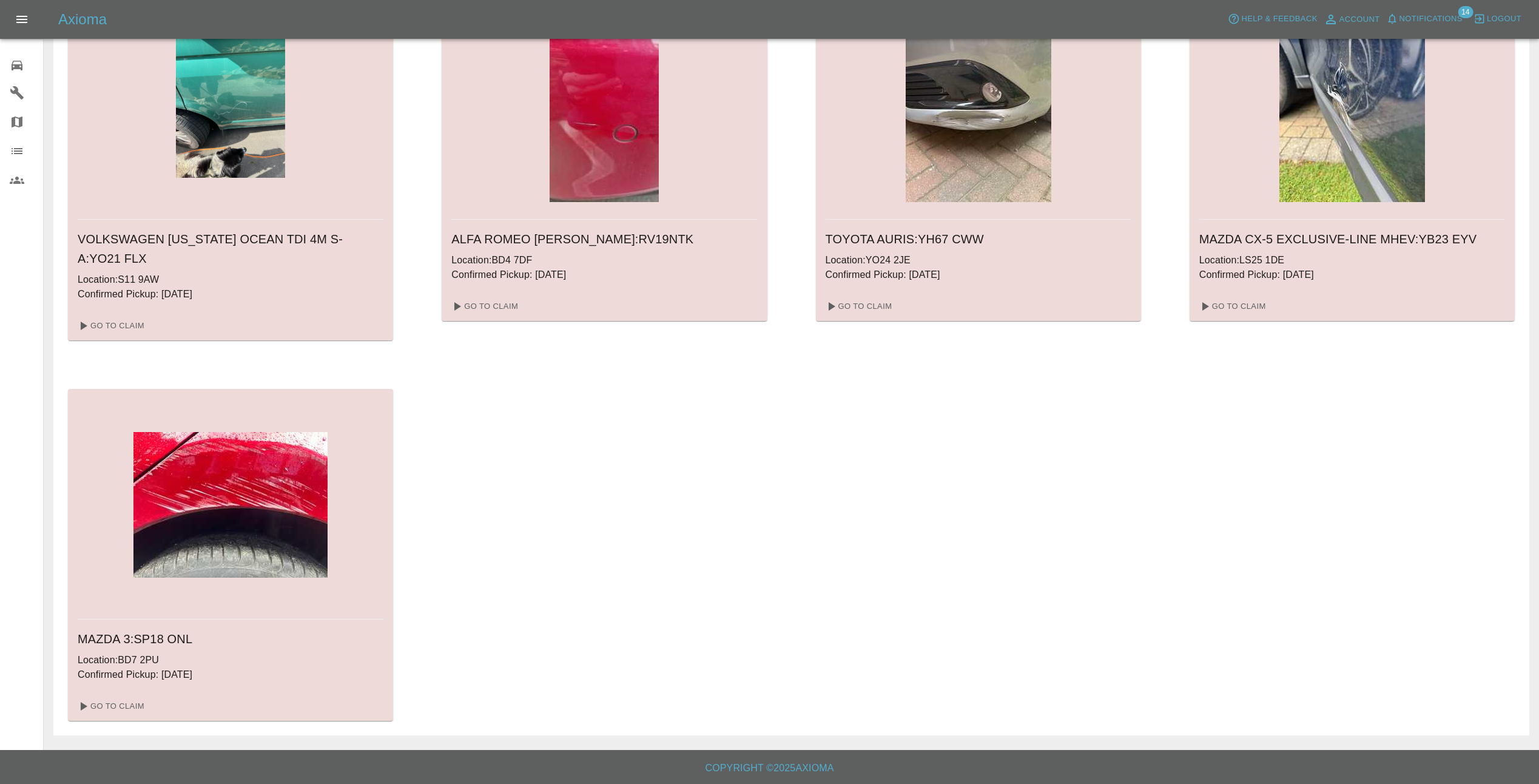
click at [276, 531] on img at bounding box center [230, 504] width 194 height 146
click at [127, 709] on link "Go To Claim" at bounding box center [110, 706] width 75 height 19
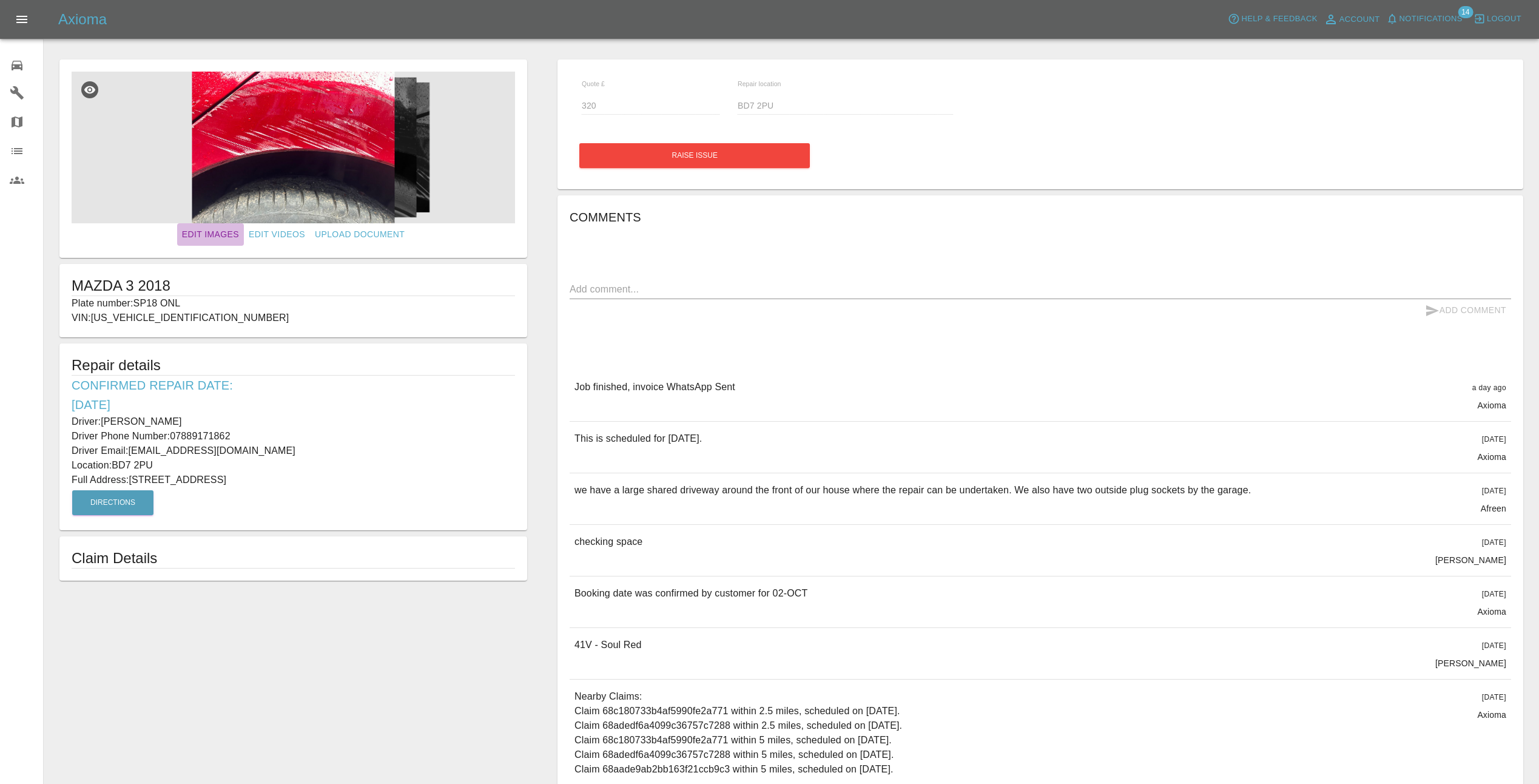
click at [232, 234] on link "Edit Images" at bounding box center [210, 234] width 67 height 23
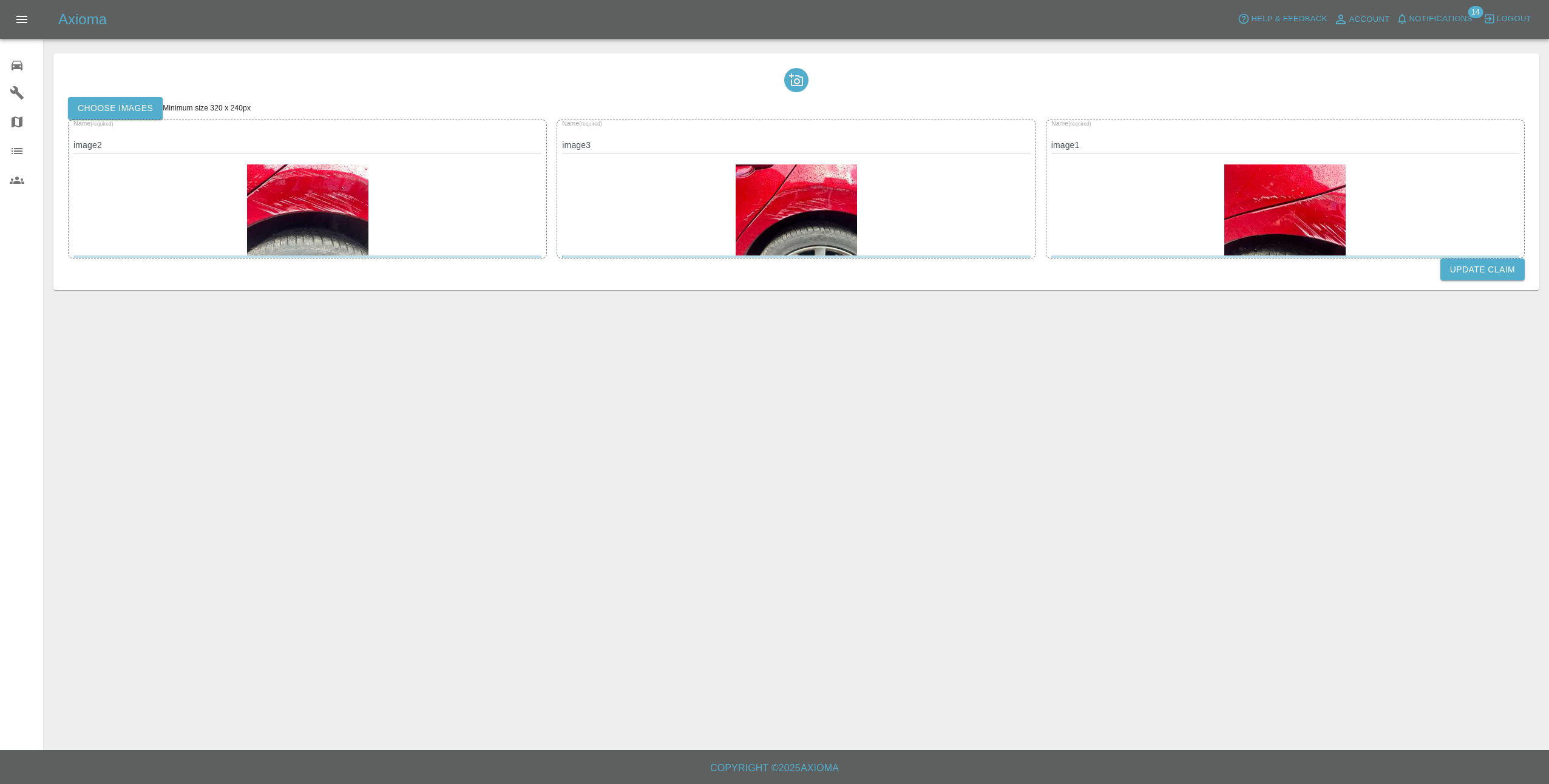
click at [797, 80] on icon at bounding box center [796, 80] width 15 height 15
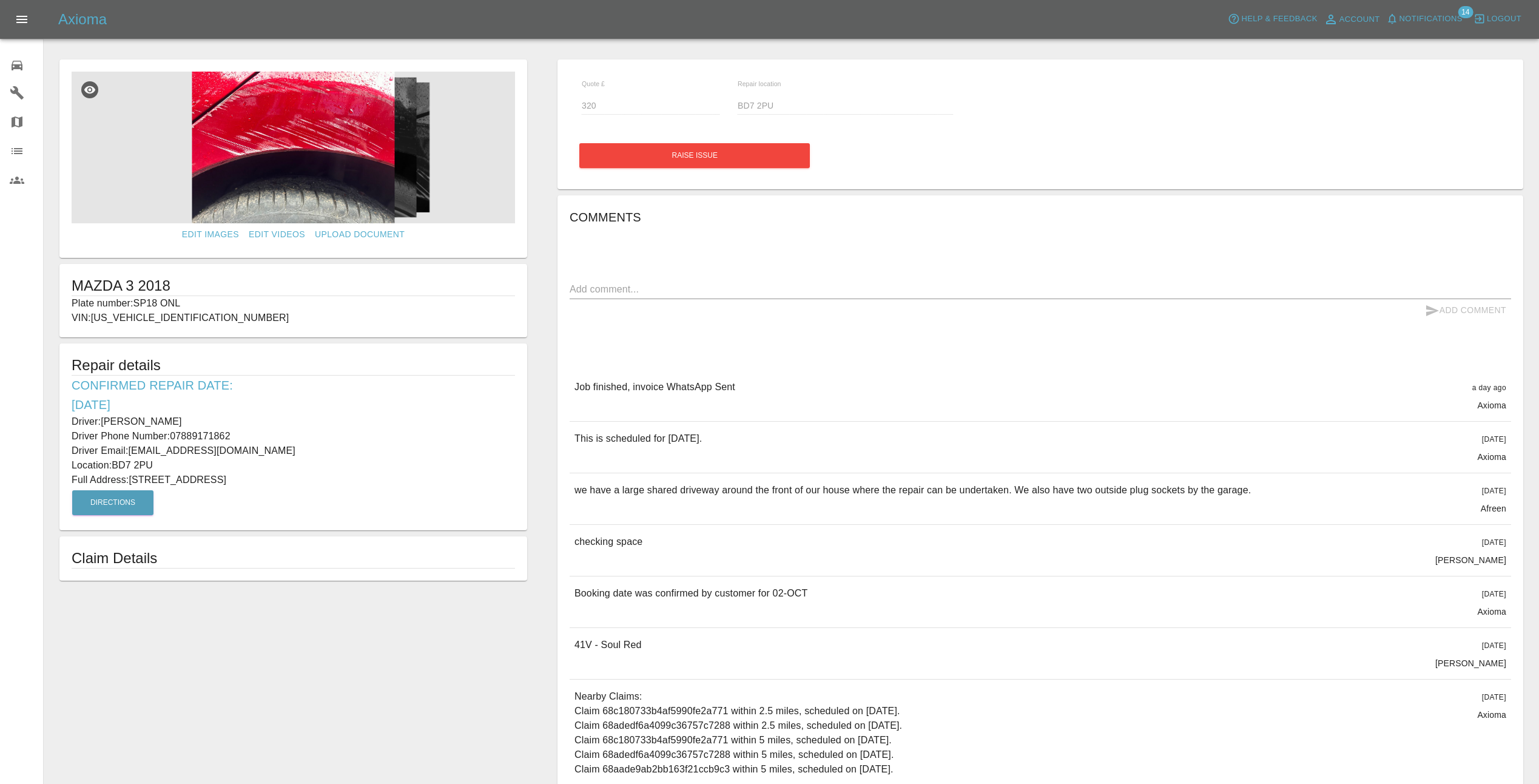
click at [273, 143] on img at bounding box center [293, 147] width 443 height 152
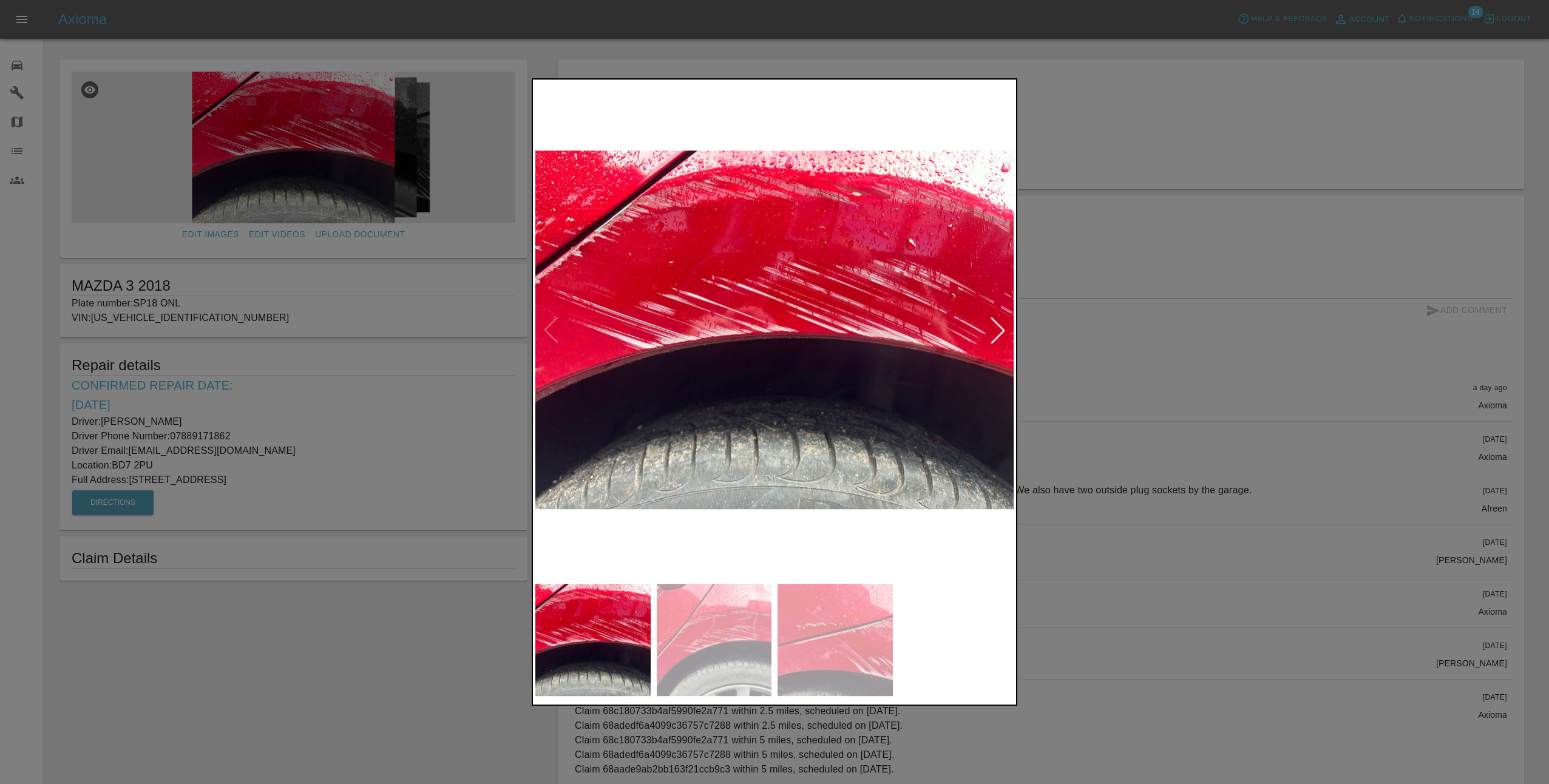
click at [1007, 332] on div at bounding box center [998, 330] width 26 height 26
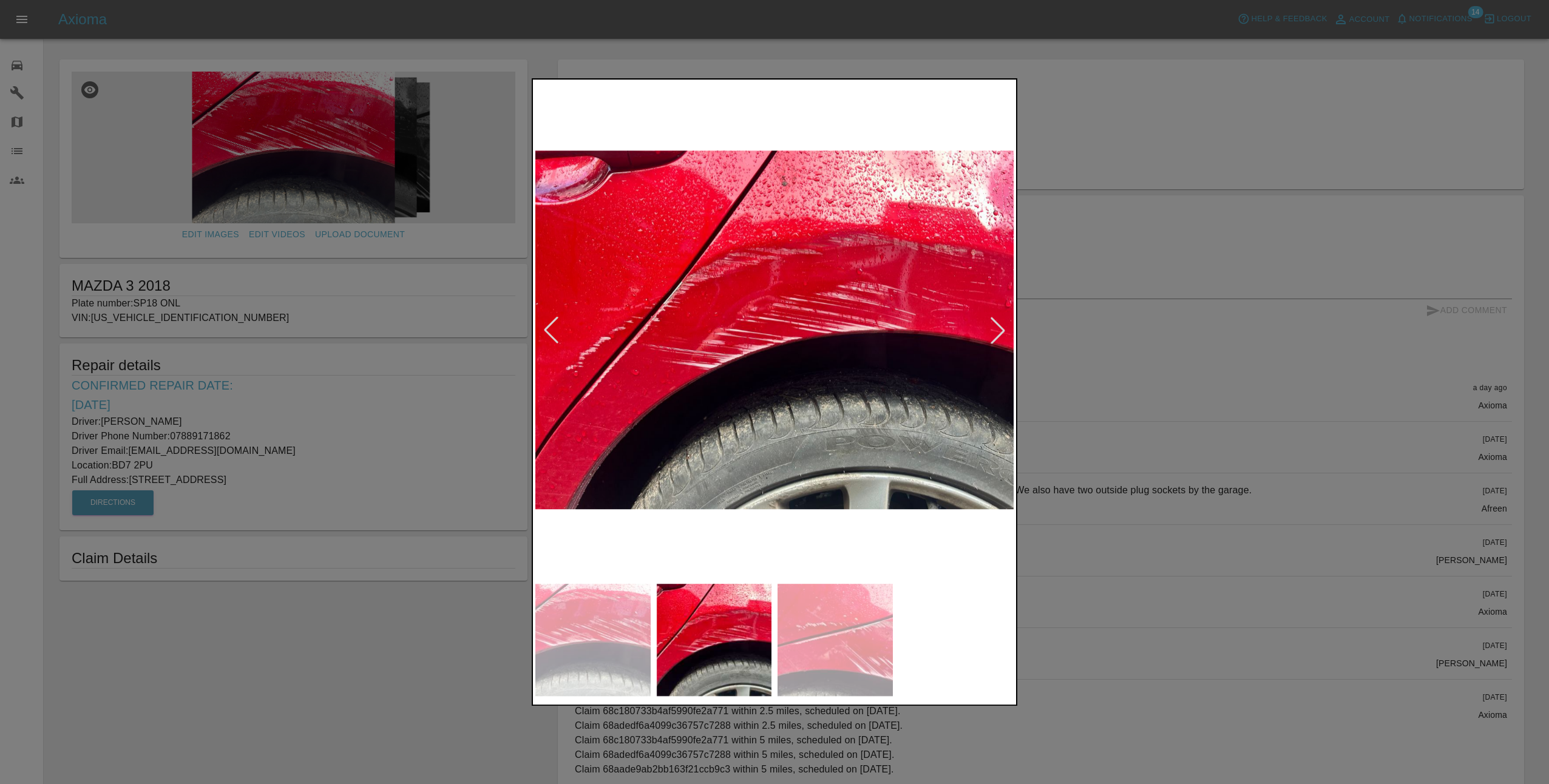
click at [1001, 326] on div at bounding box center [998, 330] width 26 height 26
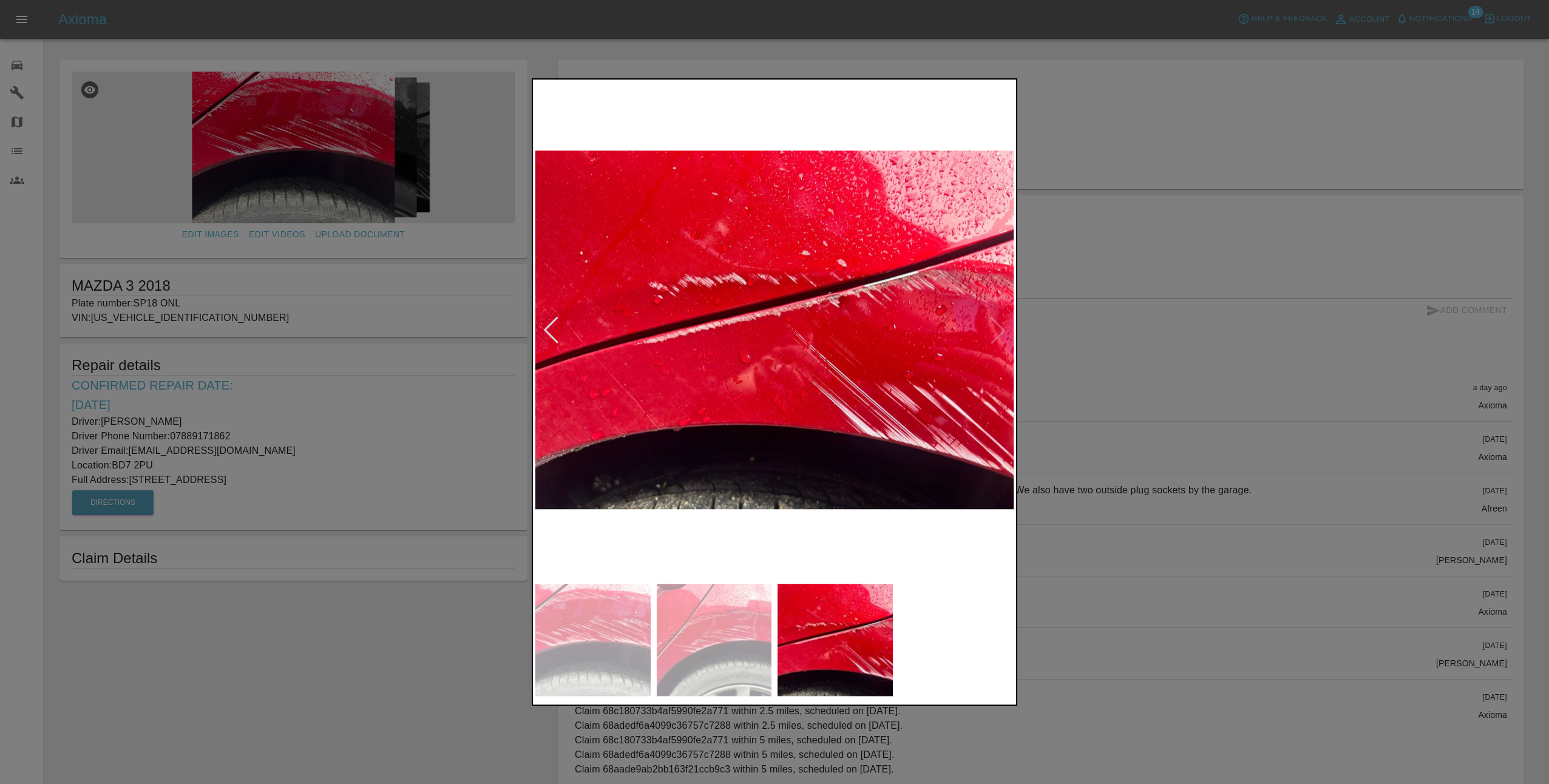
click at [1001, 326] on img at bounding box center [774, 330] width 478 height 495
click at [1003, 330] on img at bounding box center [774, 330] width 478 height 495
click at [1101, 378] on div at bounding box center [774, 392] width 1549 height 784
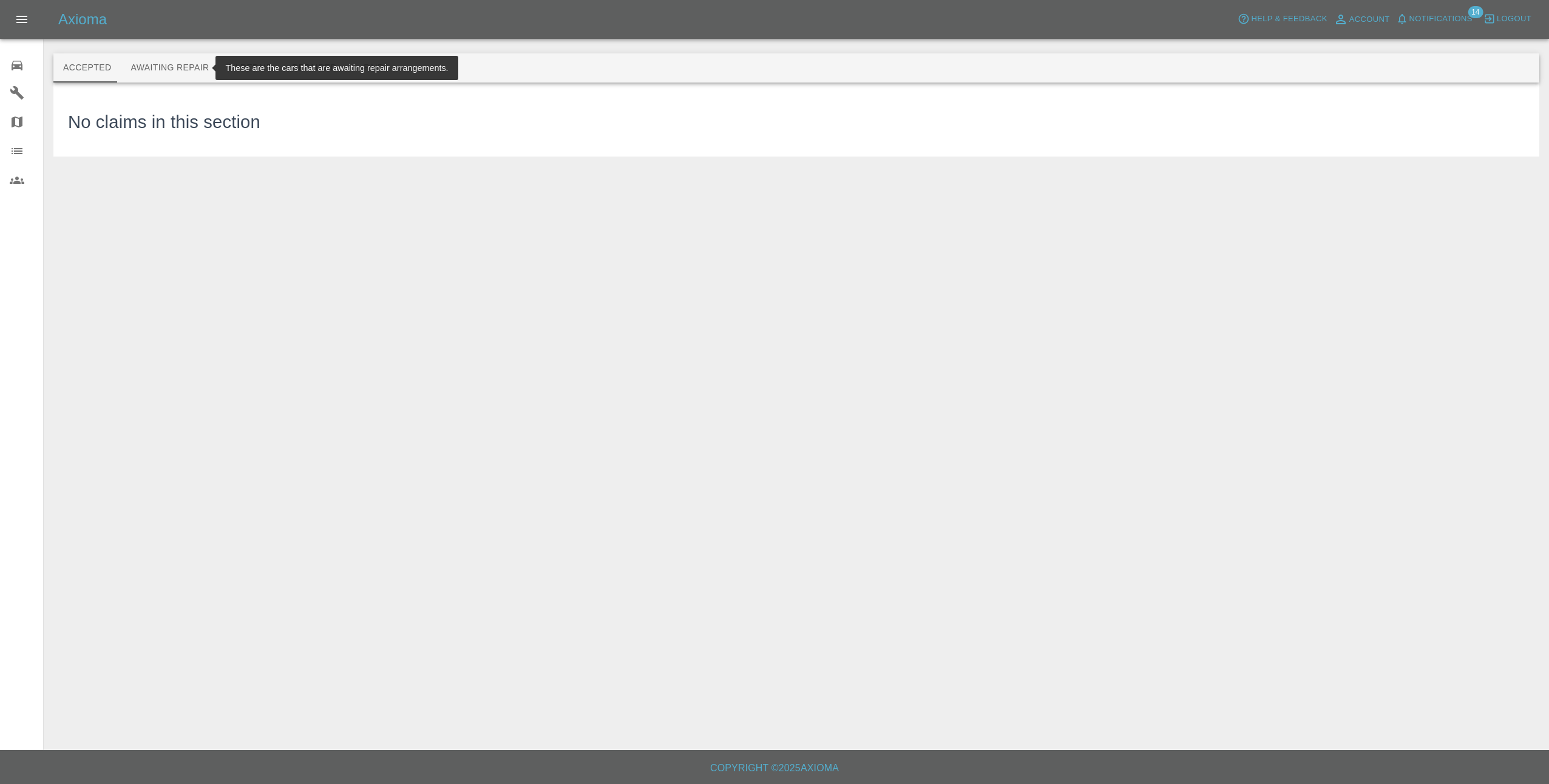
click at [174, 62] on button "Awaiting Repair" at bounding box center [169, 68] width 97 height 29
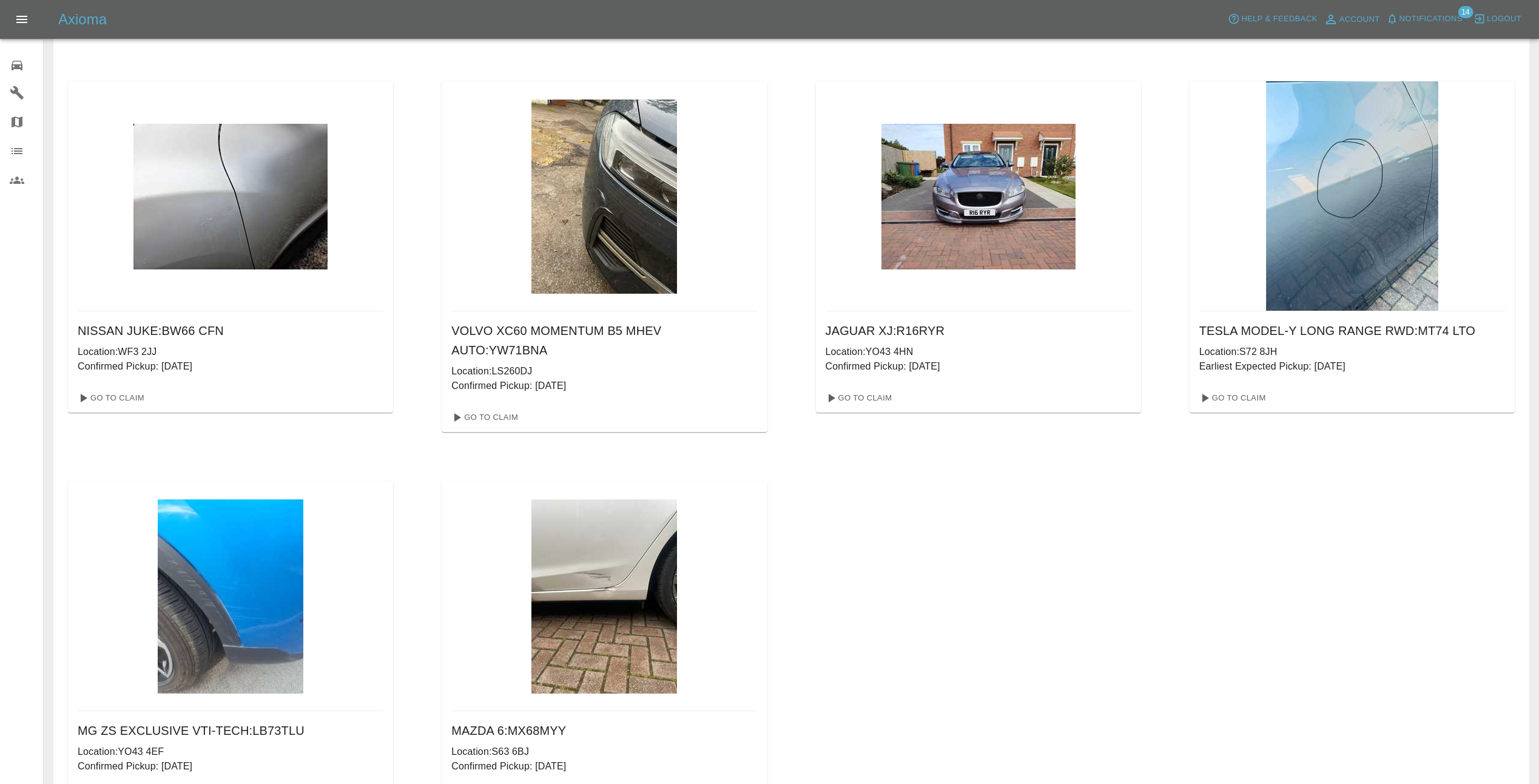
scroll to position [469, 0]
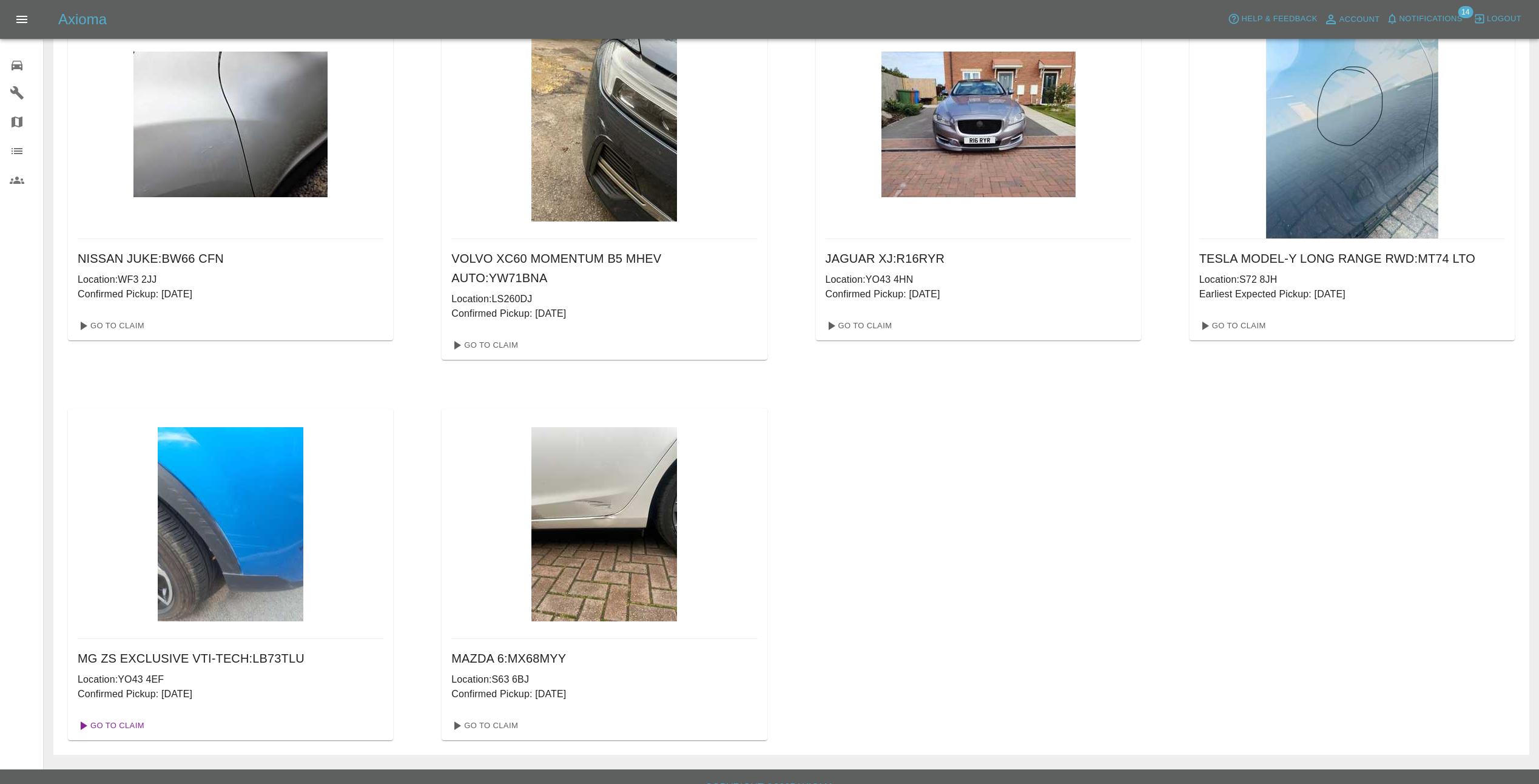
click at [117, 716] on link "Go To Claim" at bounding box center [110, 725] width 75 height 19
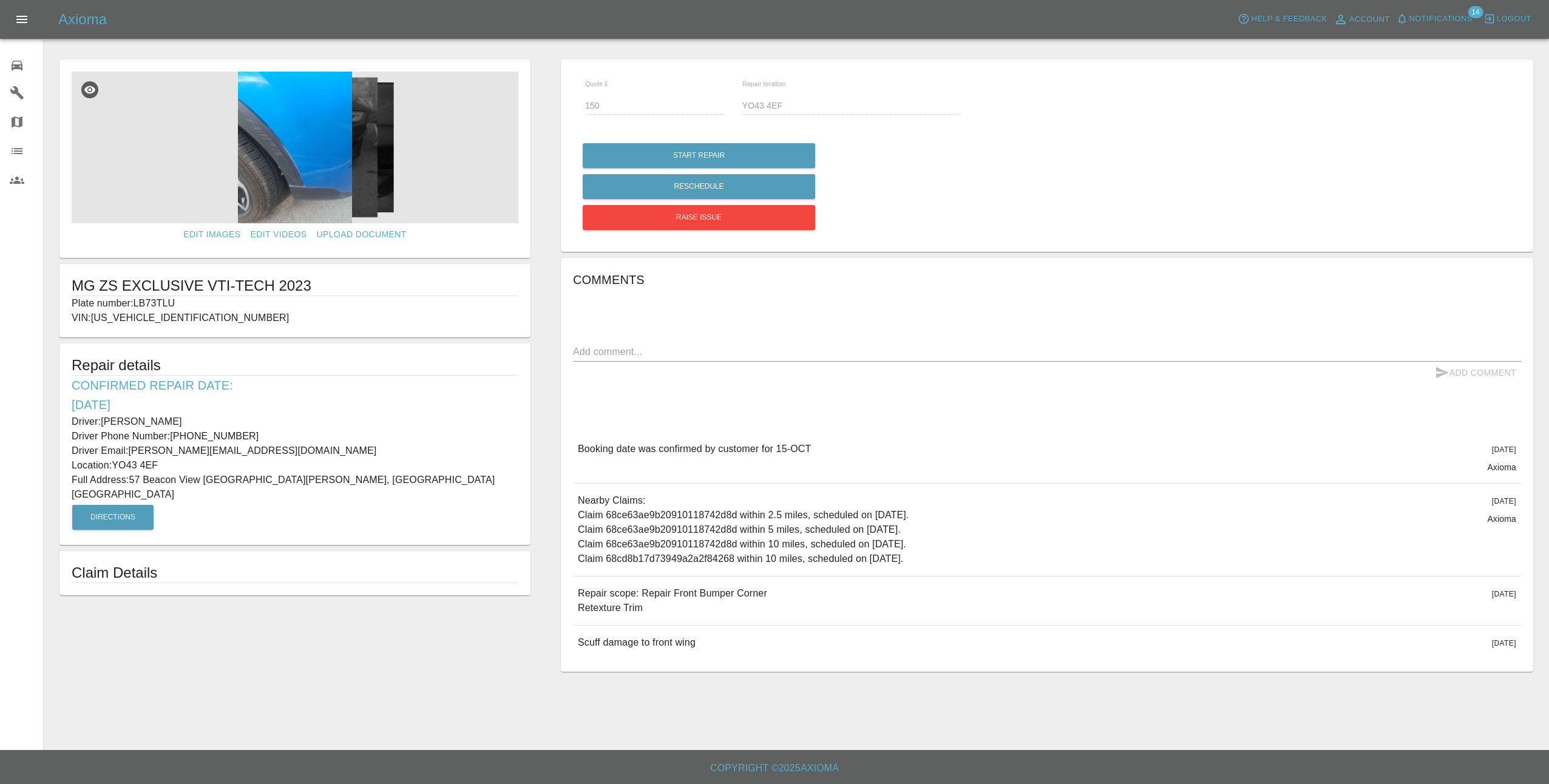
click at [323, 166] on img at bounding box center [295, 147] width 446 height 152
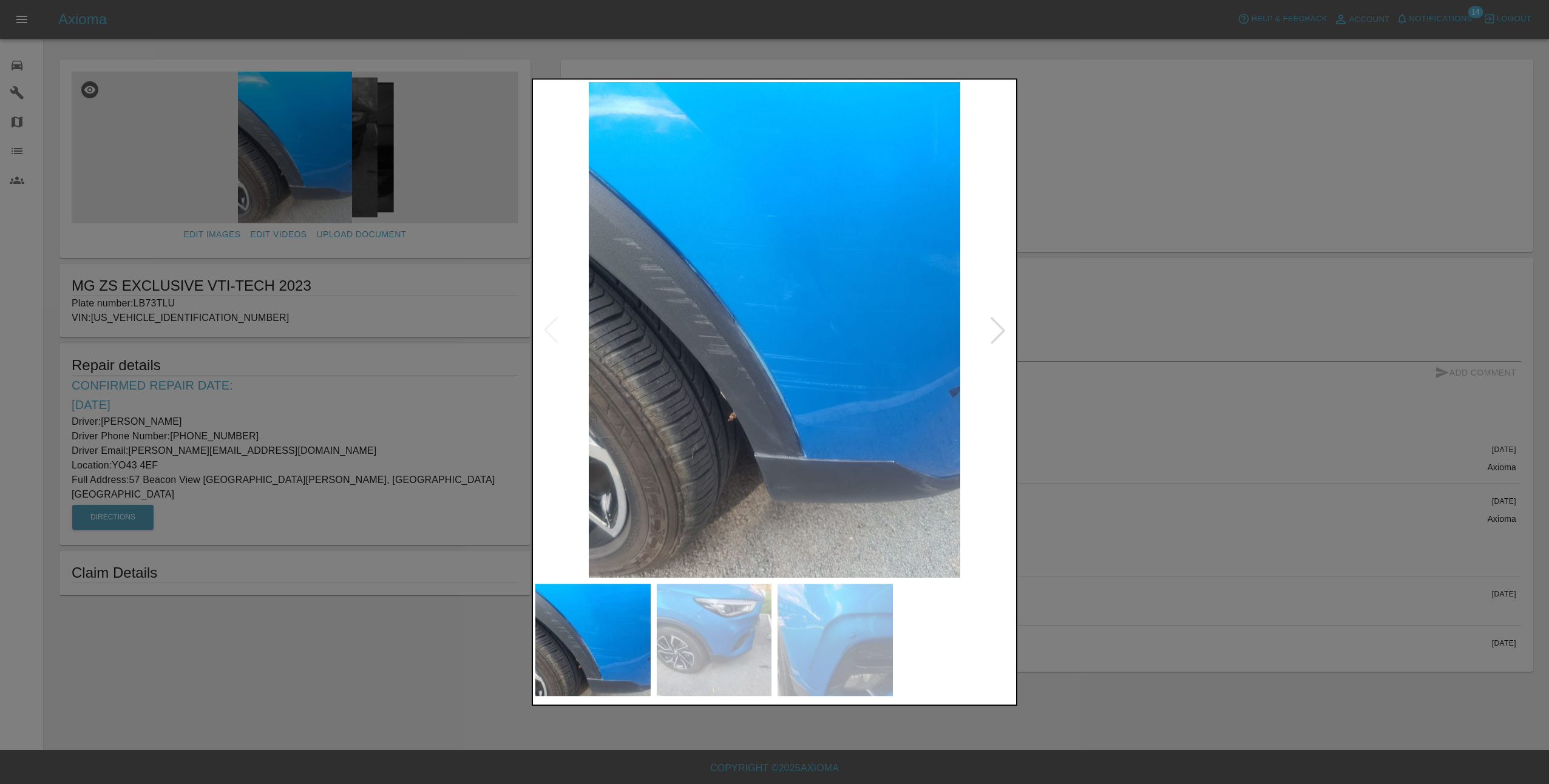
click at [998, 330] on div at bounding box center [998, 330] width 26 height 26
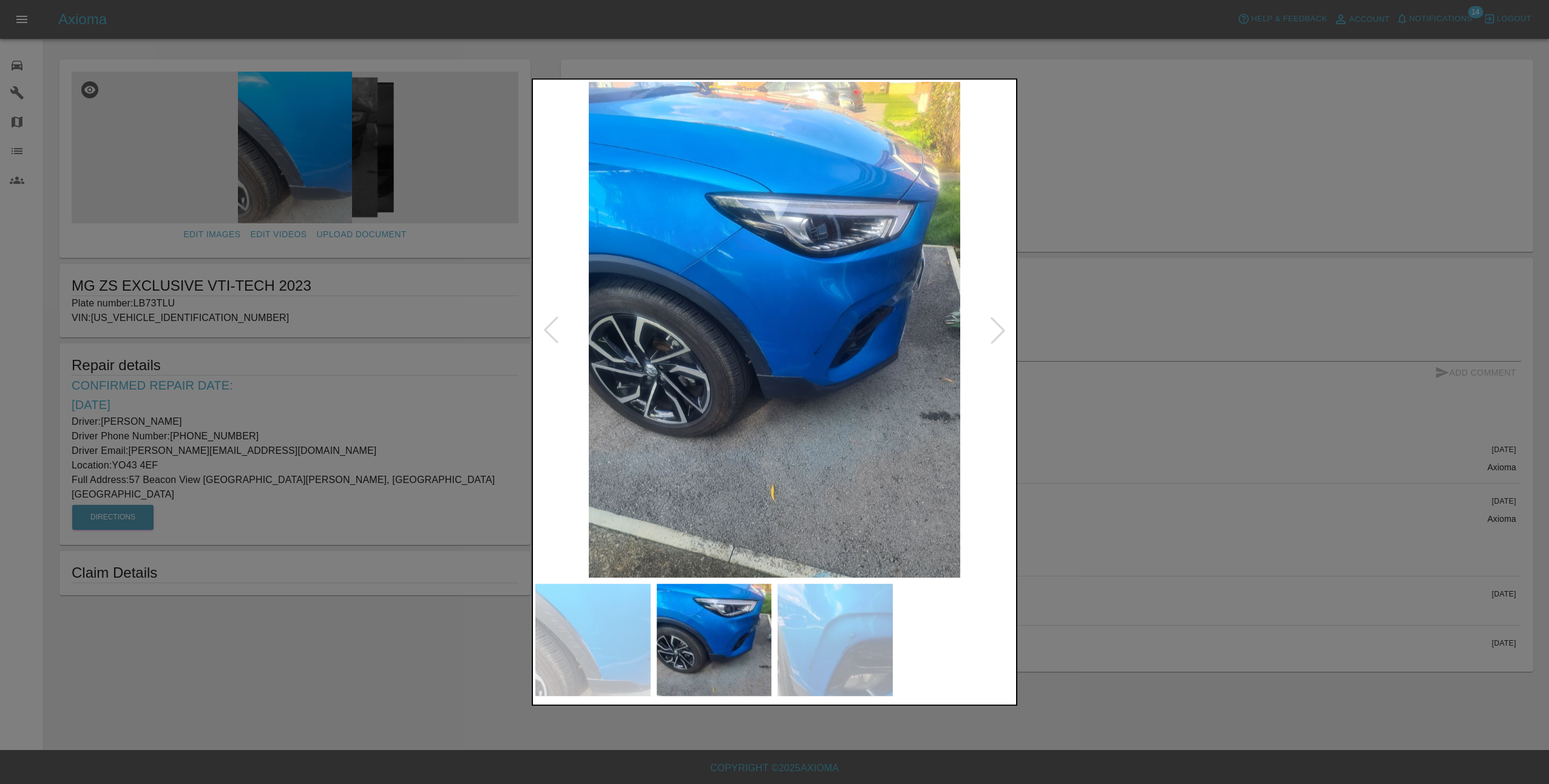
click at [1144, 509] on div at bounding box center [774, 392] width 1549 height 784
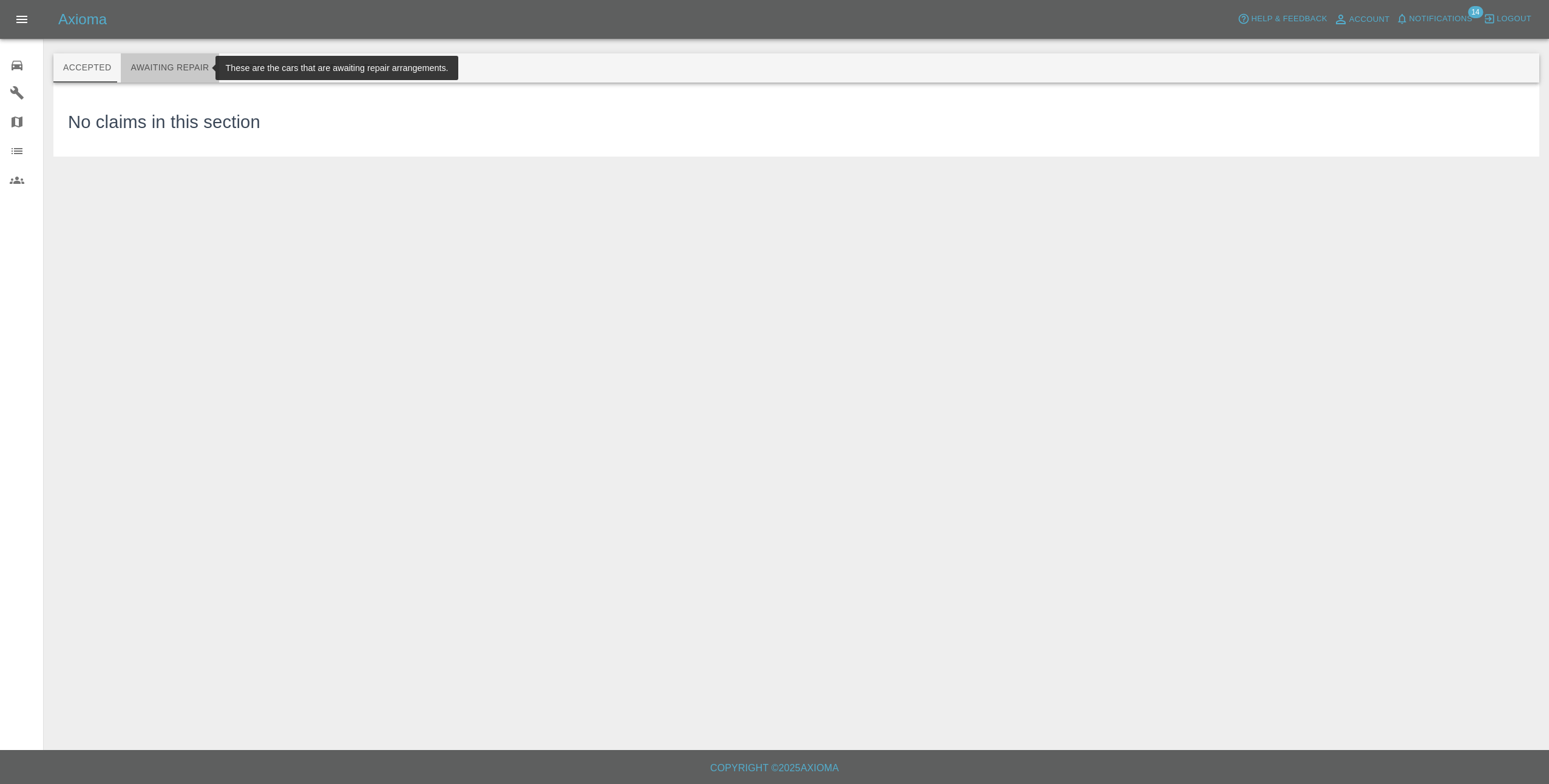
click at [182, 66] on button "Awaiting Repair" at bounding box center [169, 68] width 97 height 29
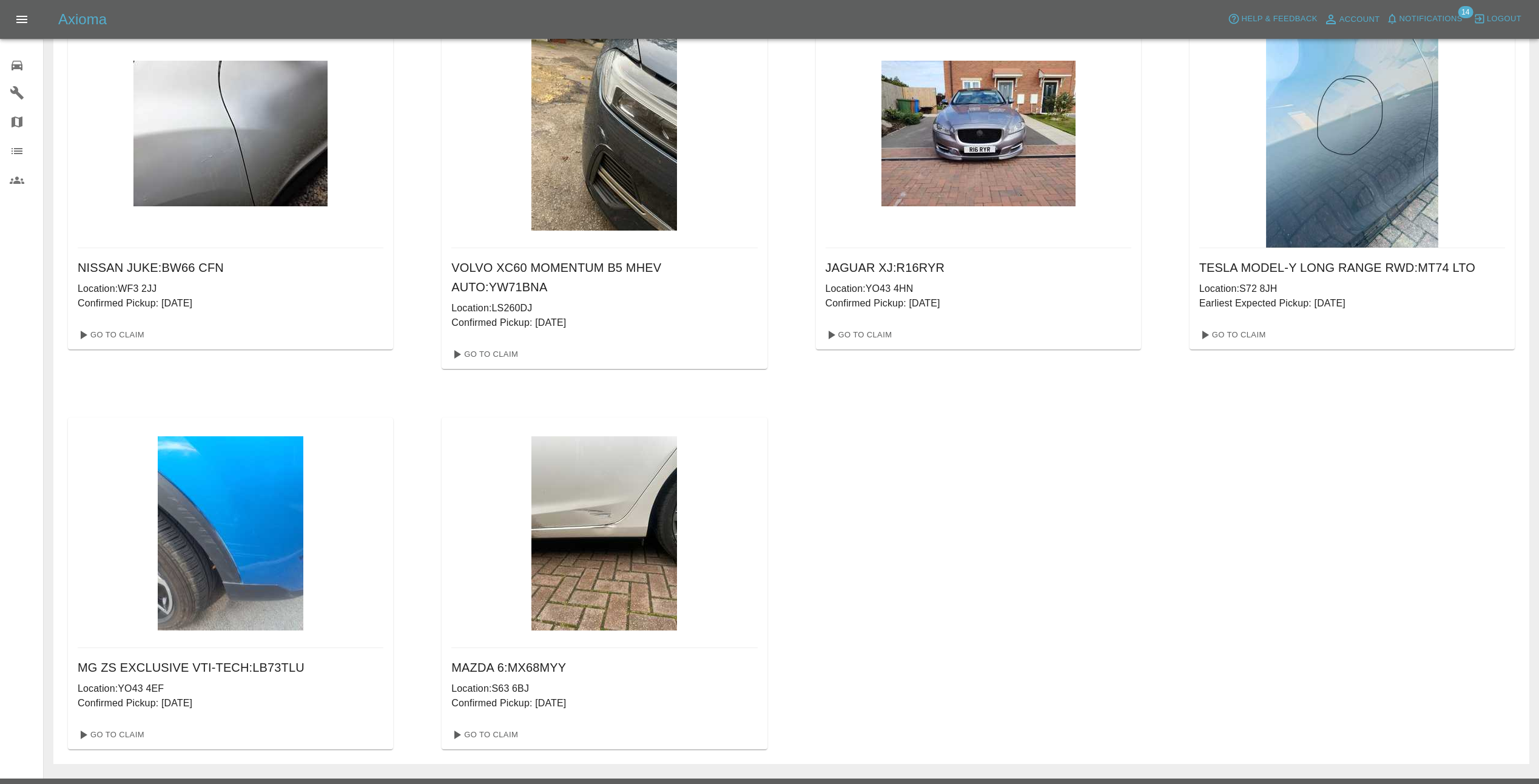
scroll to position [469, 0]
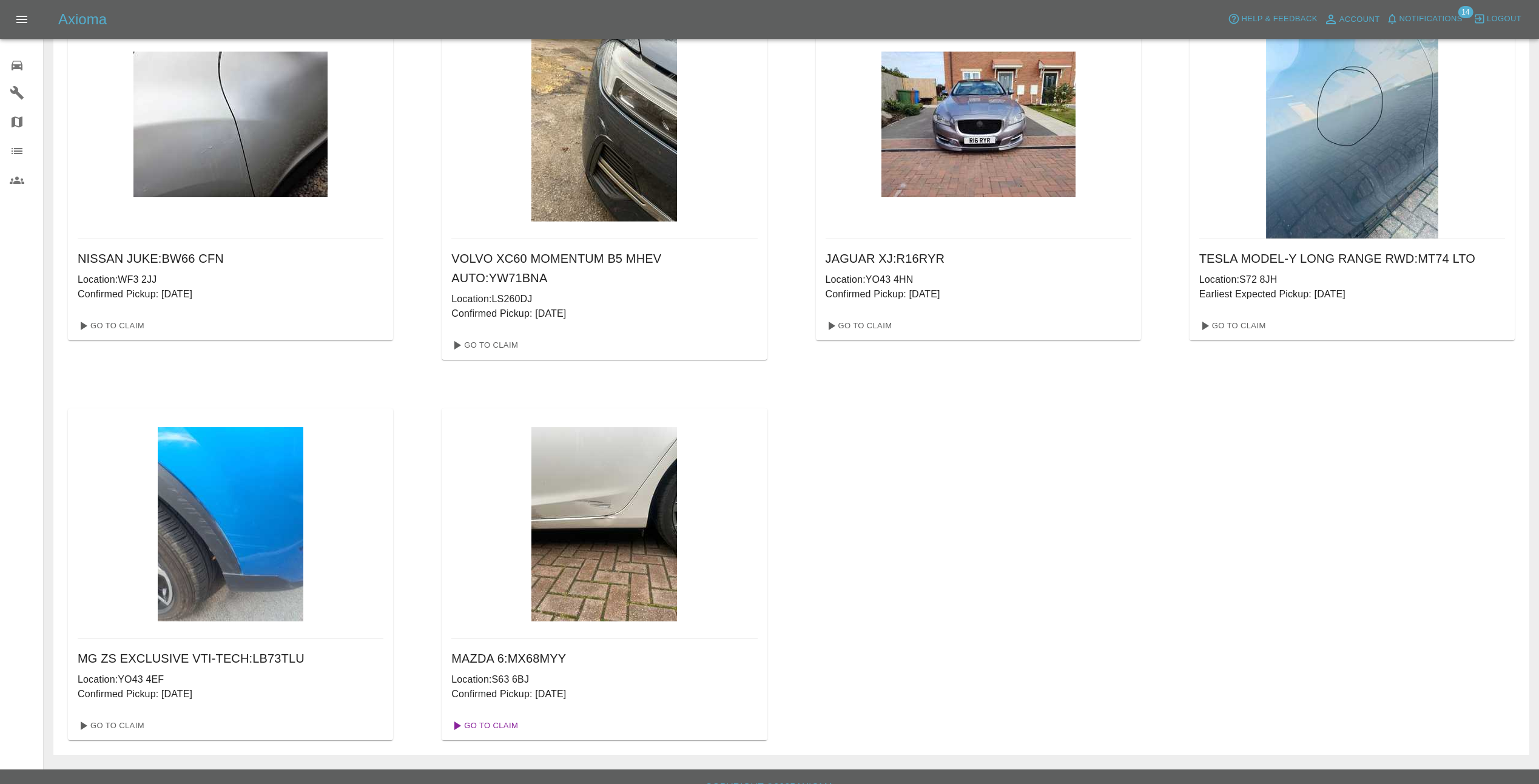
click at [481, 716] on link "Go To Claim" at bounding box center [484, 725] width 75 height 19
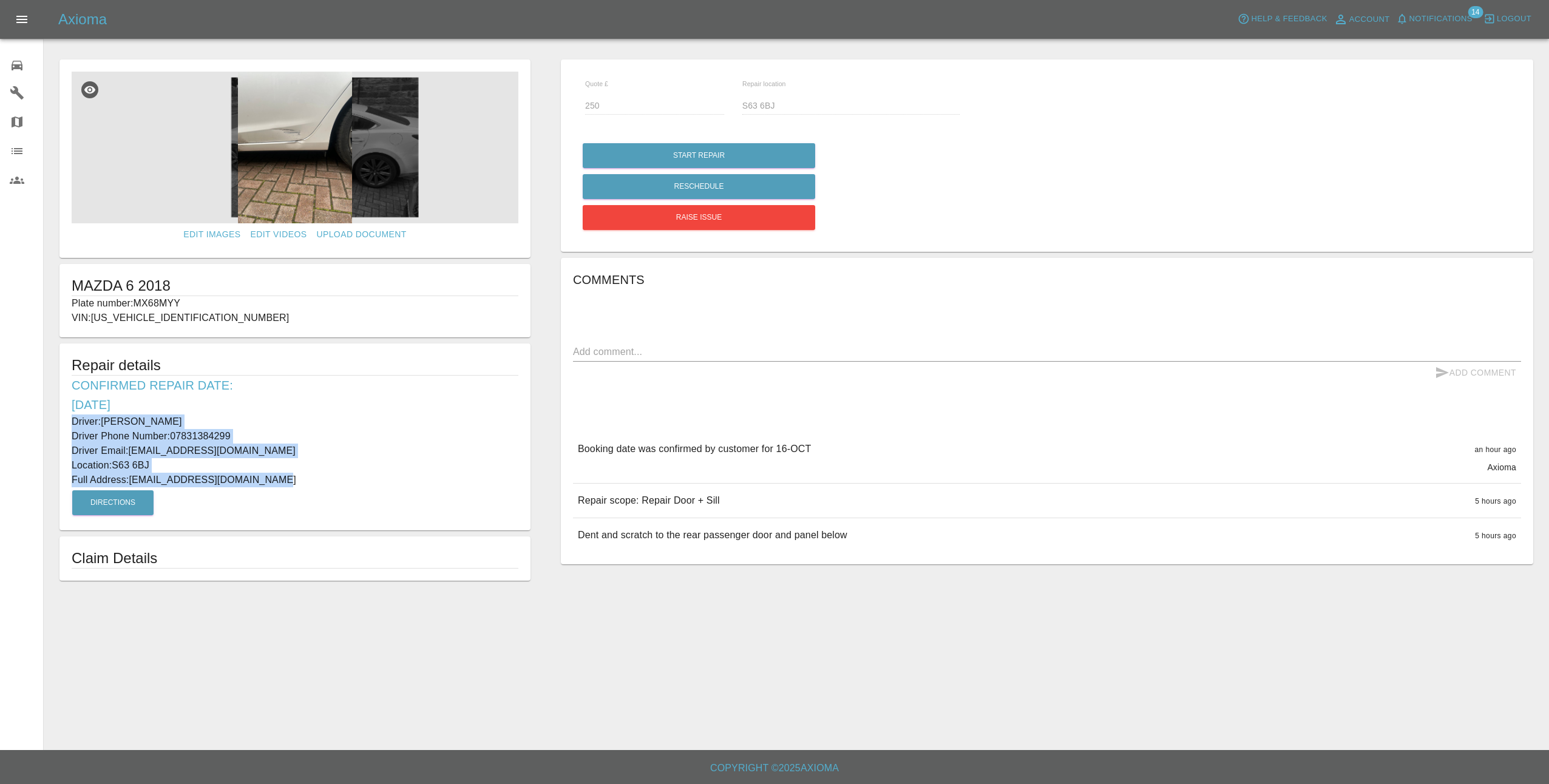
drag, startPoint x: 67, startPoint y: 417, endPoint x: 267, endPoint y: 484, distance: 210.9
click at [267, 484] on div "Repair details Confirmed Repair Date: [DATE] Driver: [PERSON_NAME] Driver Phone…" at bounding box center [295, 437] width 471 height 187
drag, startPoint x: 267, startPoint y: 484, endPoint x: 123, endPoint y: 432, distance: 153.1
copy div "Driver: [PERSON_NAME] Driver Phone Number: 07831384299 Driver Email: [EMAIL_ADD…"
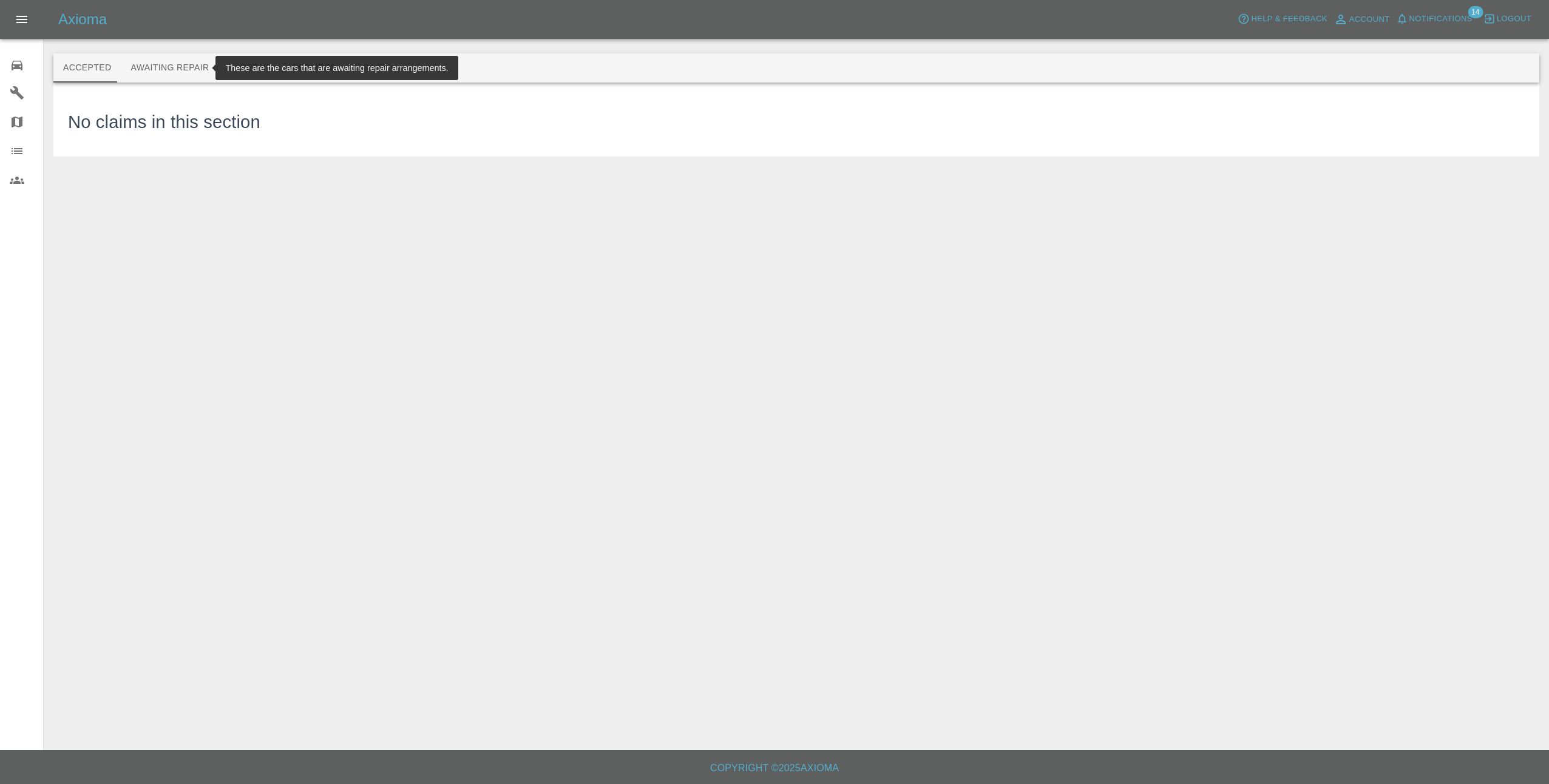
click at [155, 63] on button "Awaiting Repair" at bounding box center [169, 68] width 97 height 29
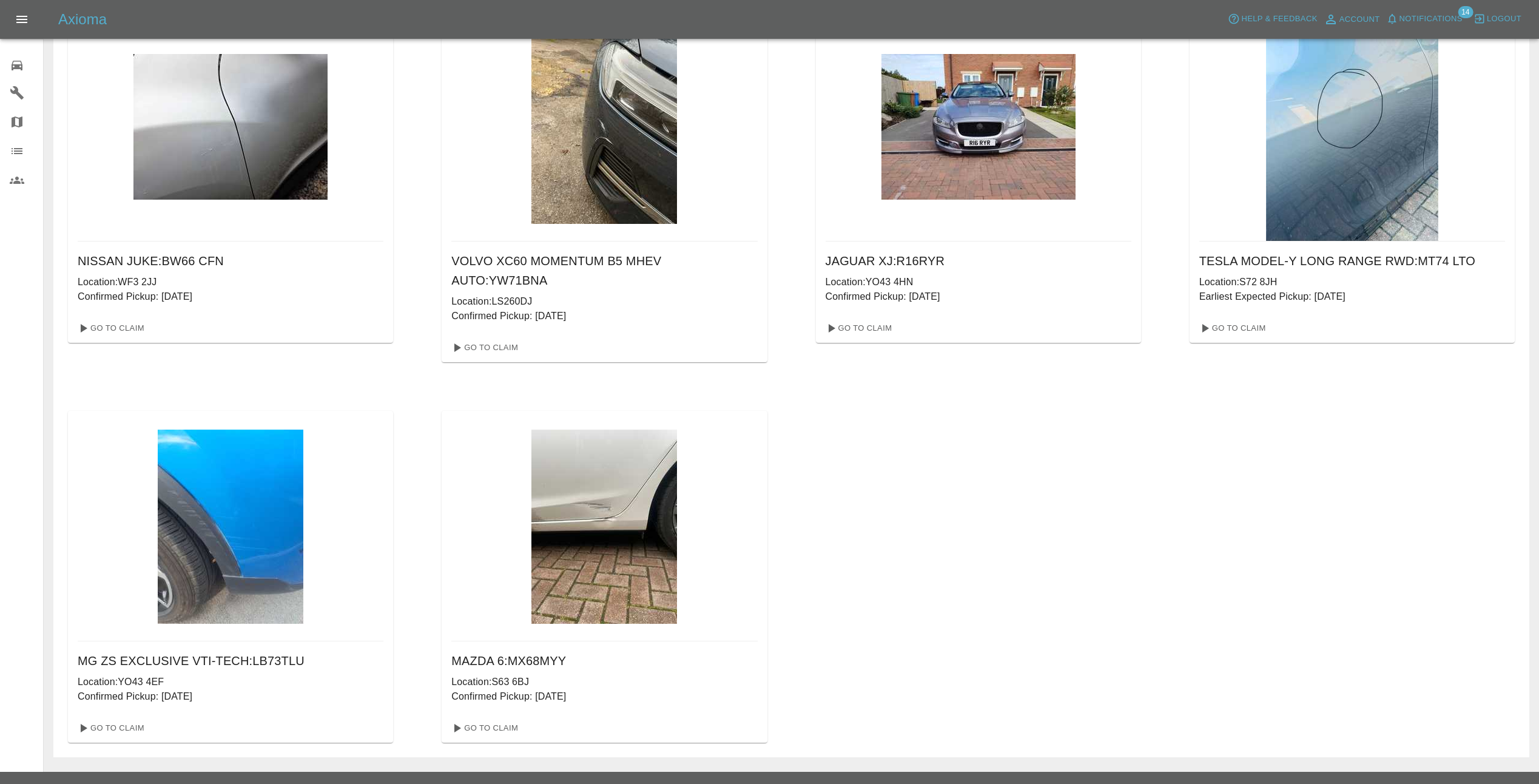
scroll to position [469, 0]
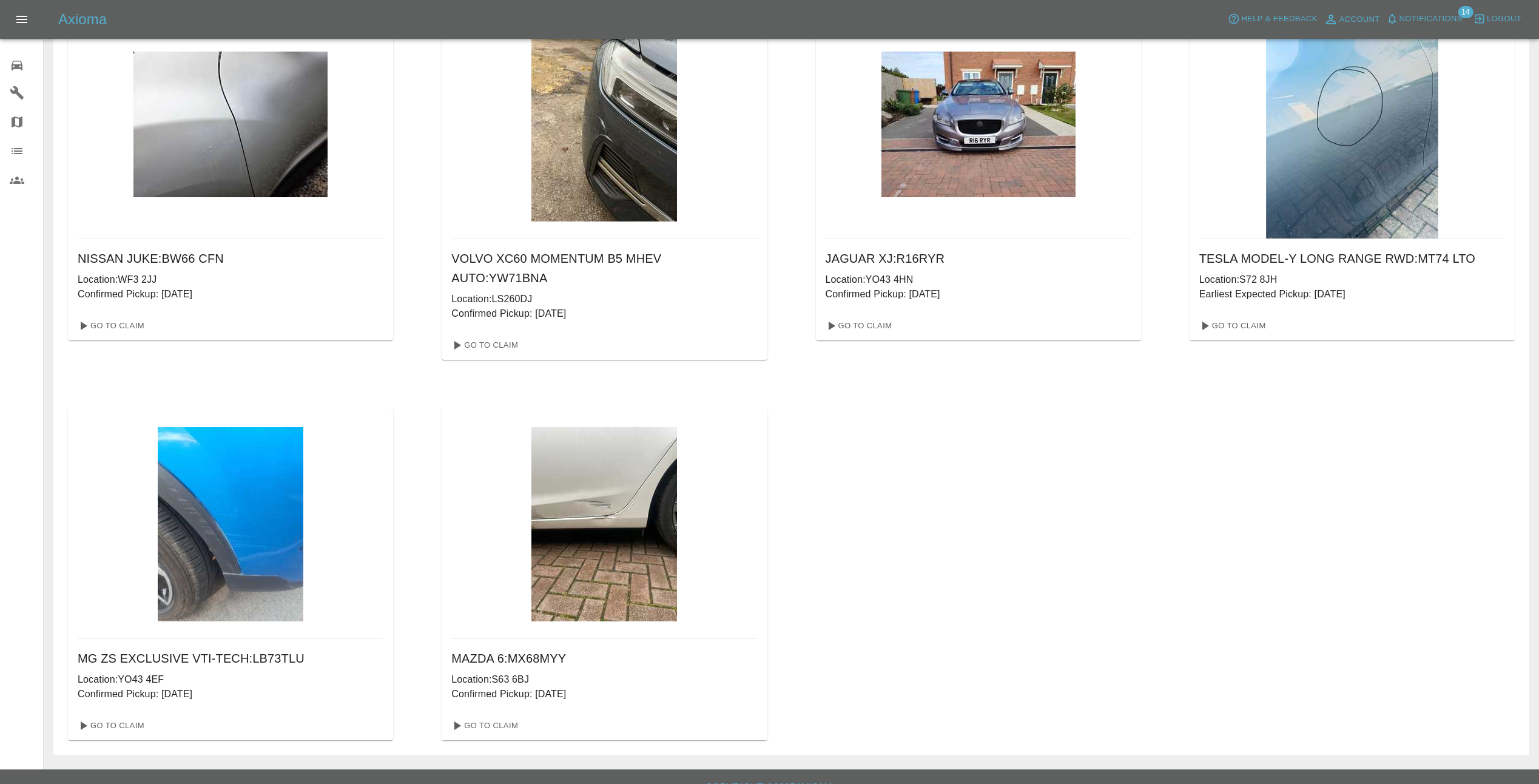
click at [244, 509] on img at bounding box center [230, 524] width 146 height 194
click at [1239, 328] on link "Go To Claim" at bounding box center [1232, 325] width 75 height 19
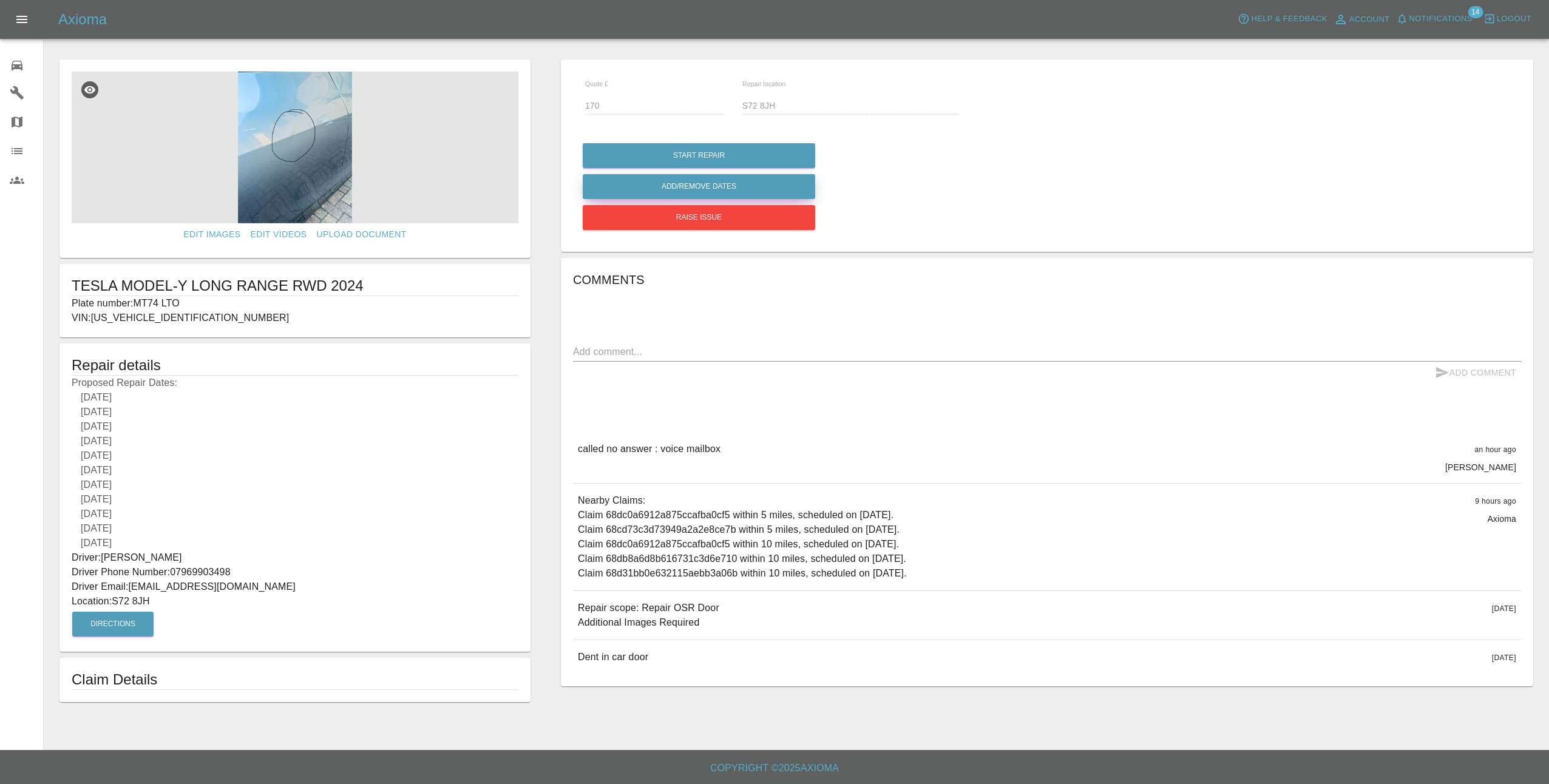
click at [709, 182] on button "Add/Remove Dates" at bounding box center [699, 187] width 232 height 25
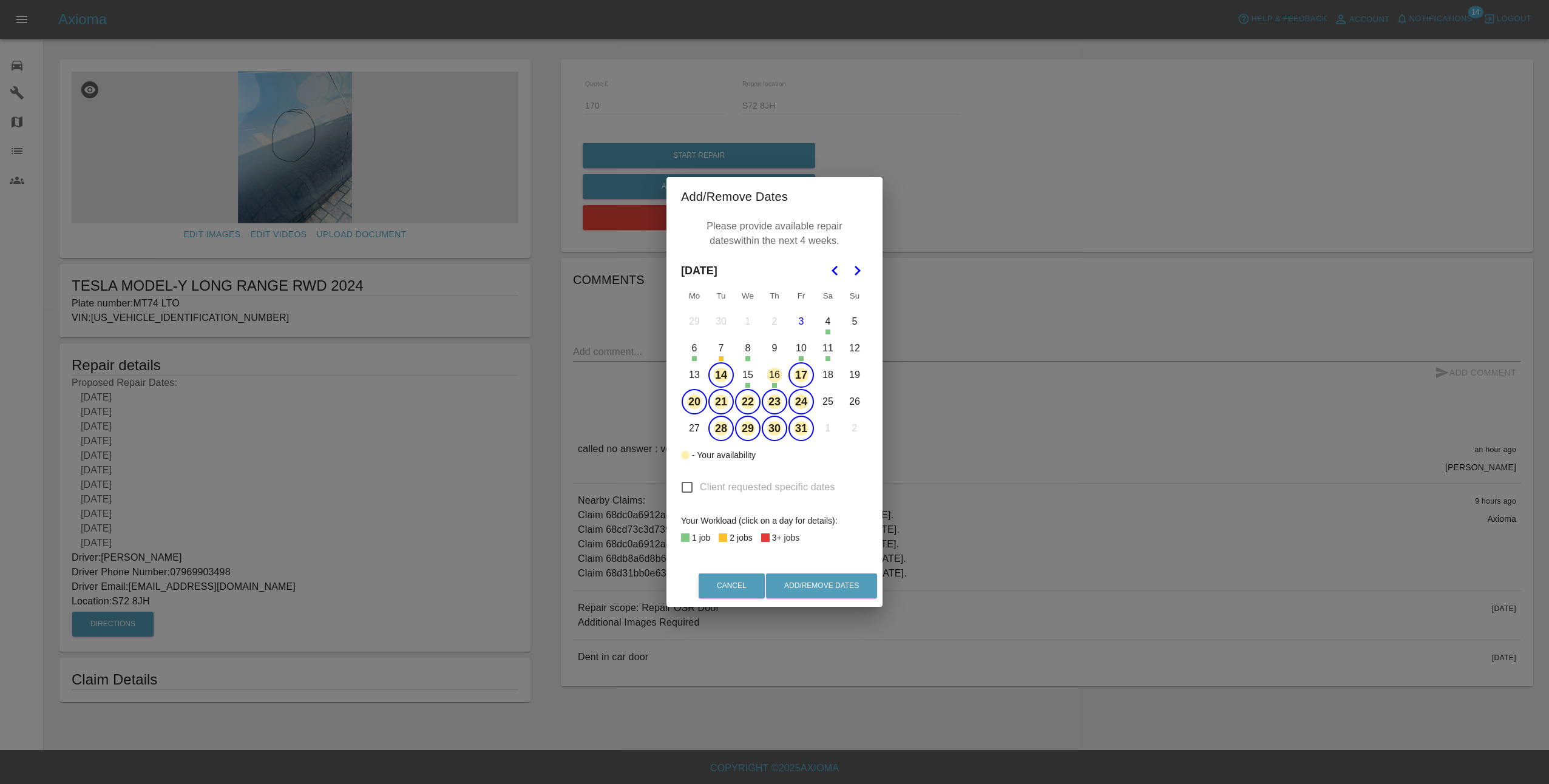
click at [724, 376] on button "14" at bounding box center [721, 374] width 26 height 26
click at [806, 373] on button "17" at bounding box center [801, 374] width 26 height 26
click at [822, 583] on button "Add/Remove Dates" at bounding box center [822, 585] width 111 height 25
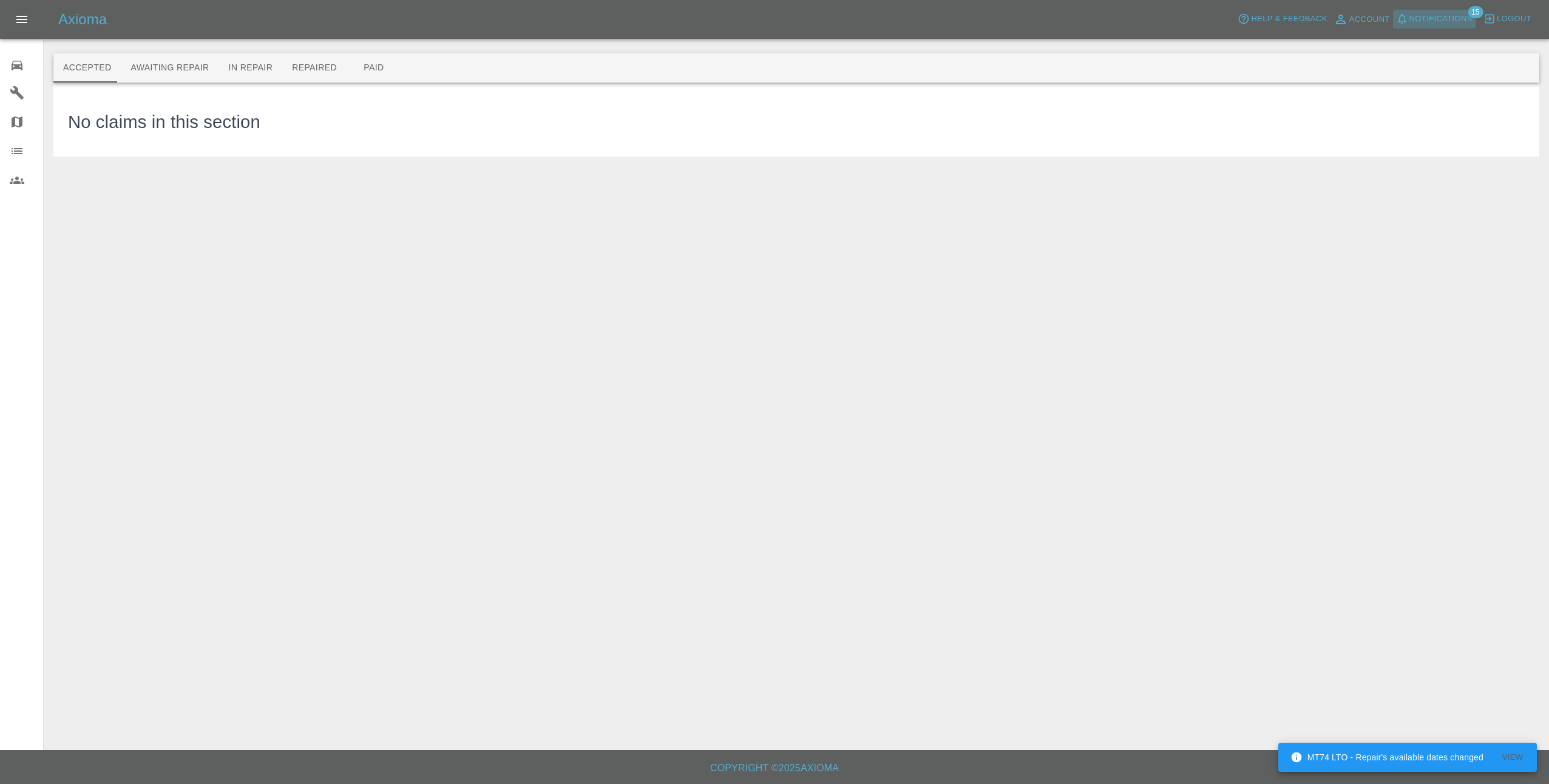
click at [1458, 16] on span "Notifications" at bounding box center [1441, 19] width 63 height 14
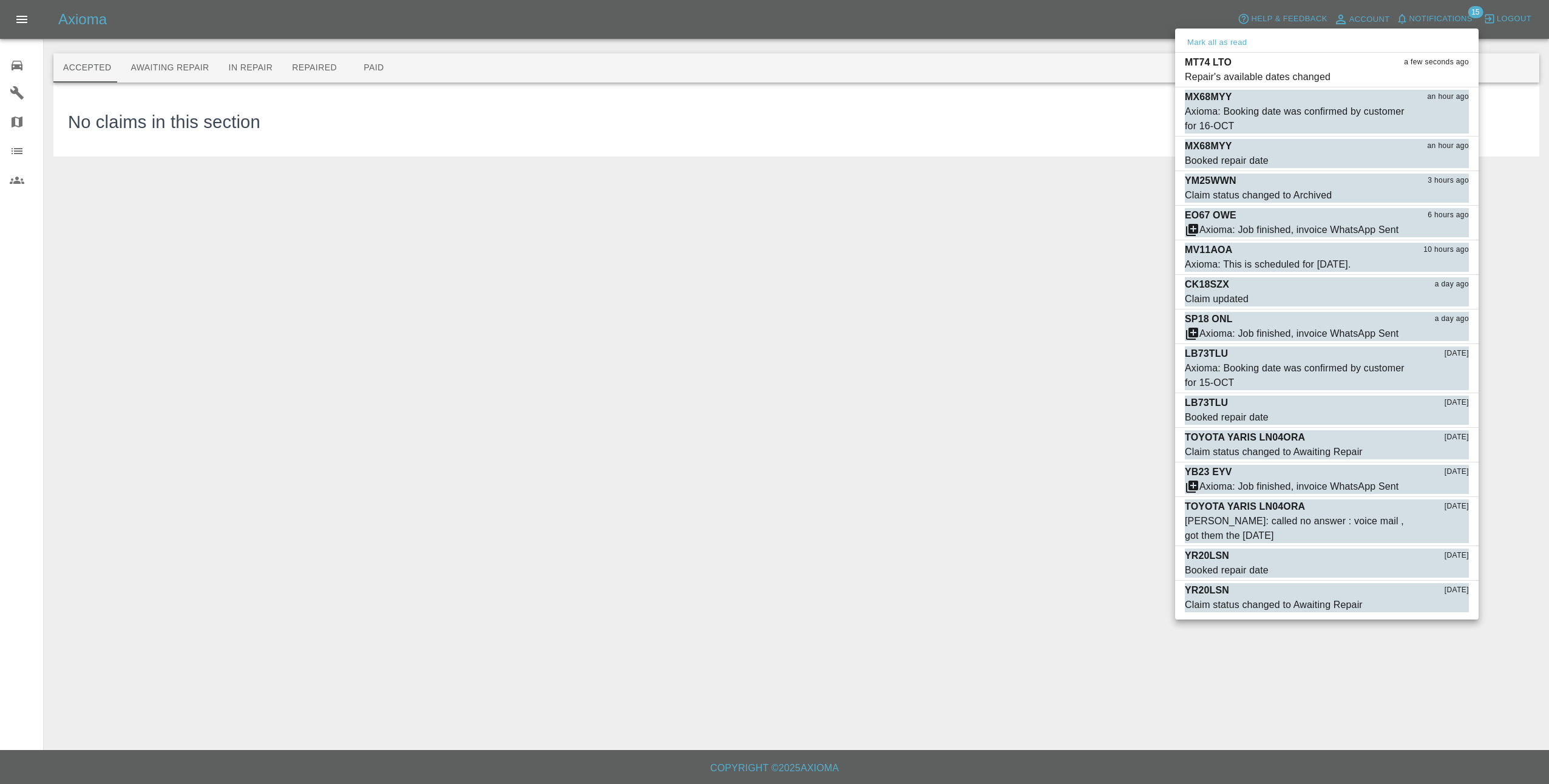
click at [1458, 16] on div at bounding box center [774, 392] width 1549 height 784
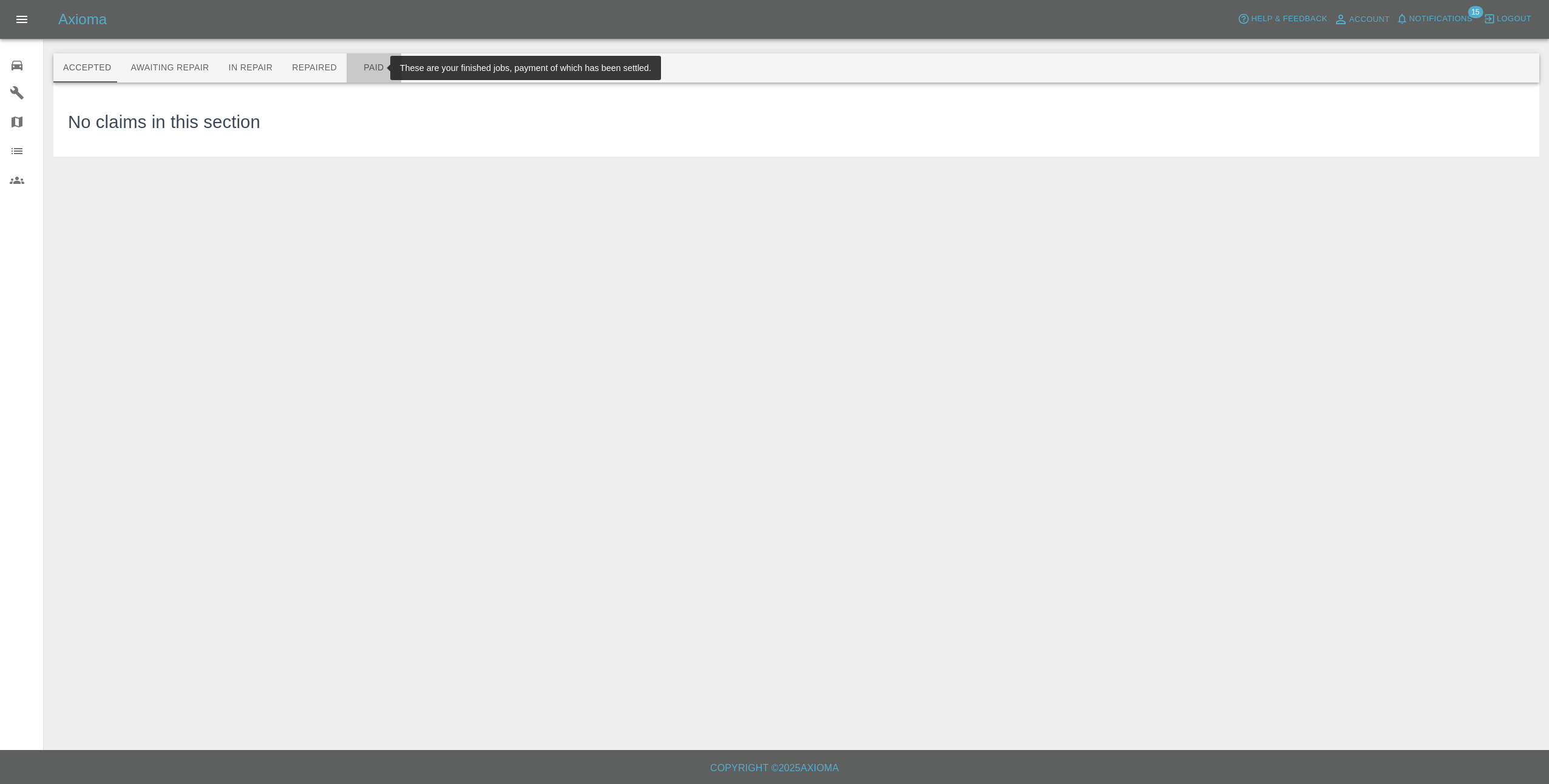
drag, startPoint x: 351, startPoint y: 62, endPoint x: 355, endPoint y: 68, distance: 7.2
click at [351, 62] on button "Paid" at bounding box center [374, 68] width 55 height 29
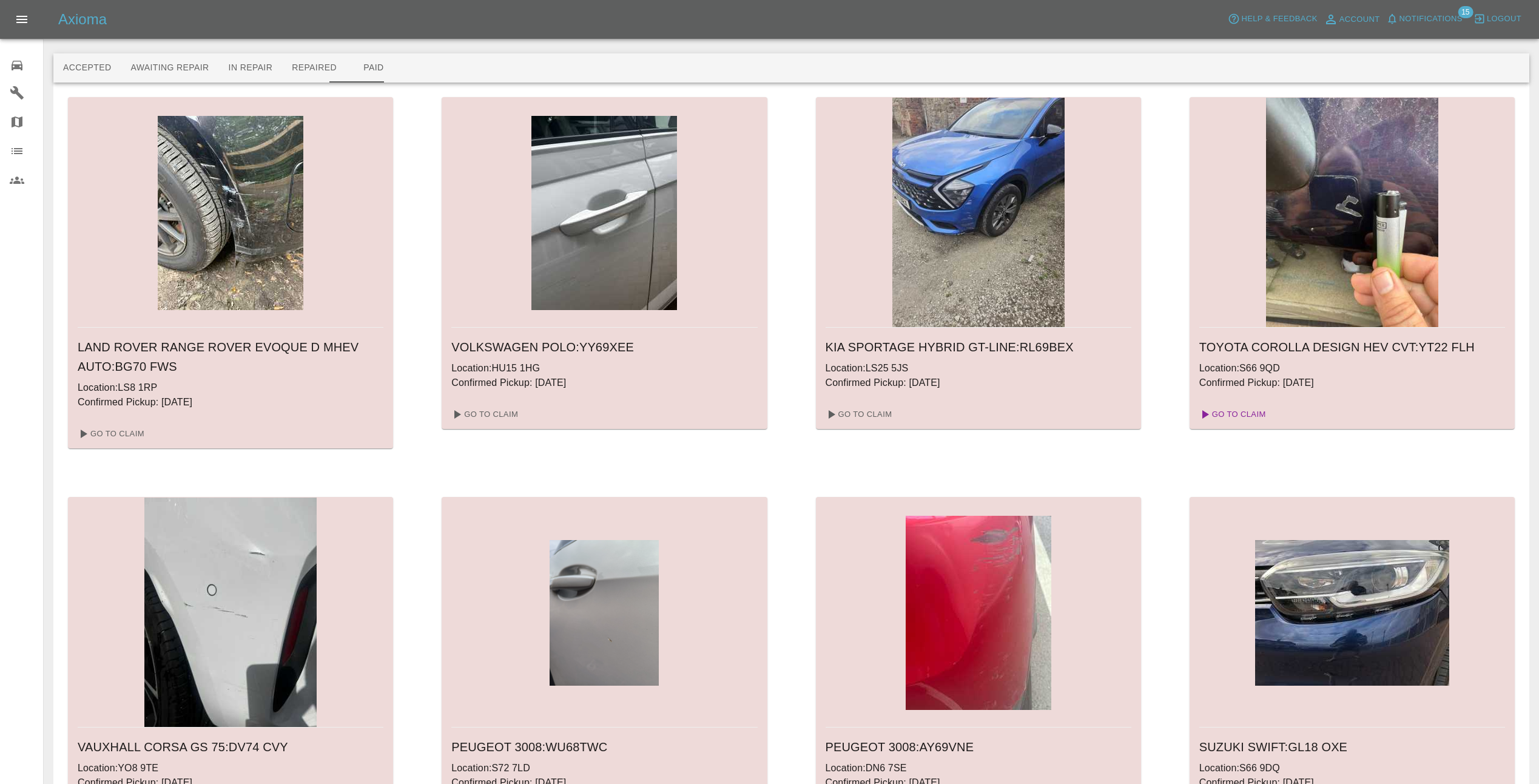
click at [1240, 413] on link "Go To Claim" at bounding box center [1232, 414] width 75 height 19
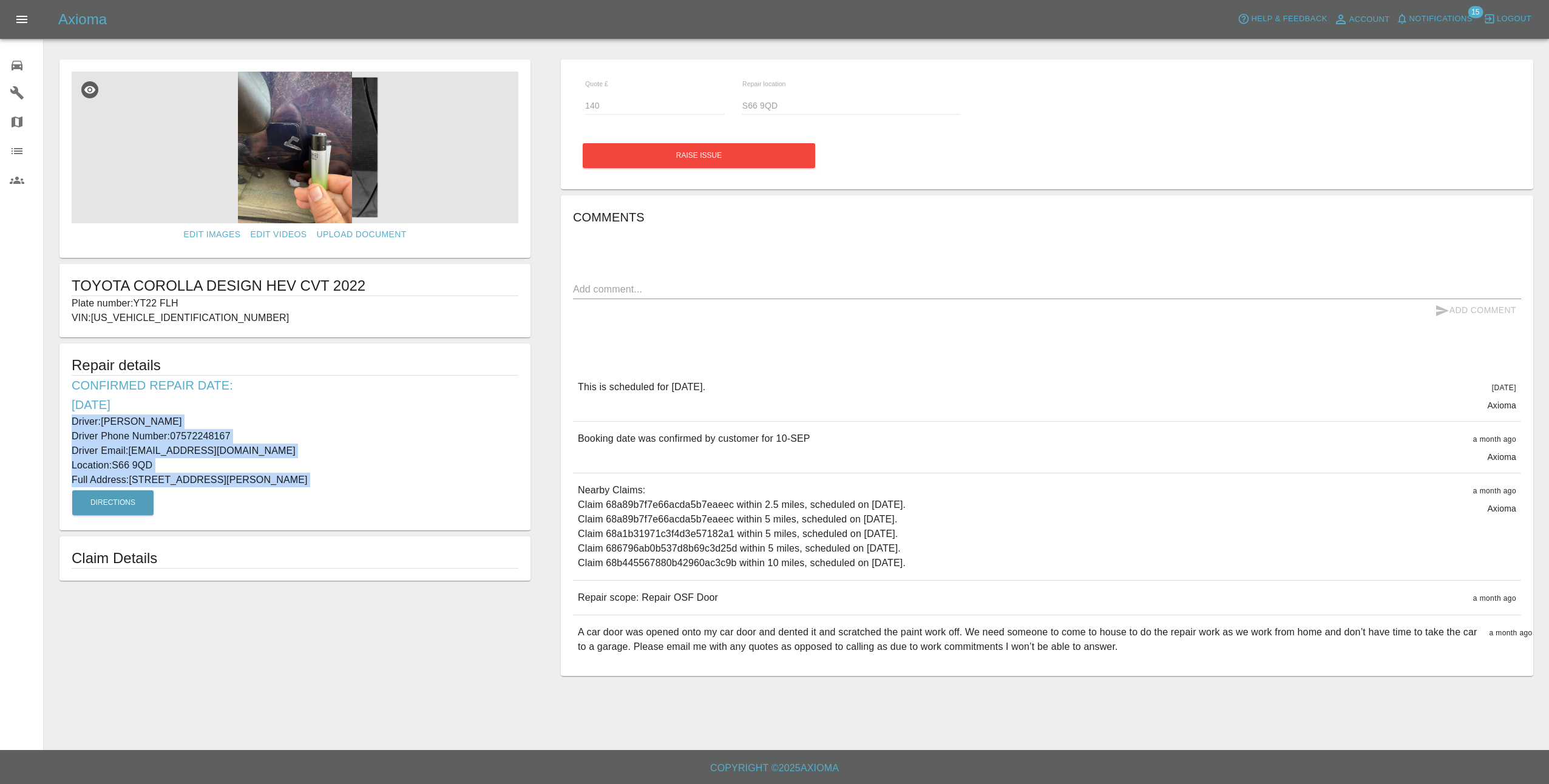
drag, startPoint x: 69, startPoint y: 418, endPoint x: 389, endPoint y: 503, distance: 331.1
click at [389, 503] on div "Repair details Confirmed Repair Date: [DATE] Driver: [PERSON_NAME] Driver Phone…" at bounding box center [295, 437] width 471 height 187
copy div "Driver: [PERSON_NAME] Driver Phone Number: 07572248167 Driver Email: [EMAIL_ADD…"
